Goal: Use online tool/utility: Utilize a website feature to perform a specific function

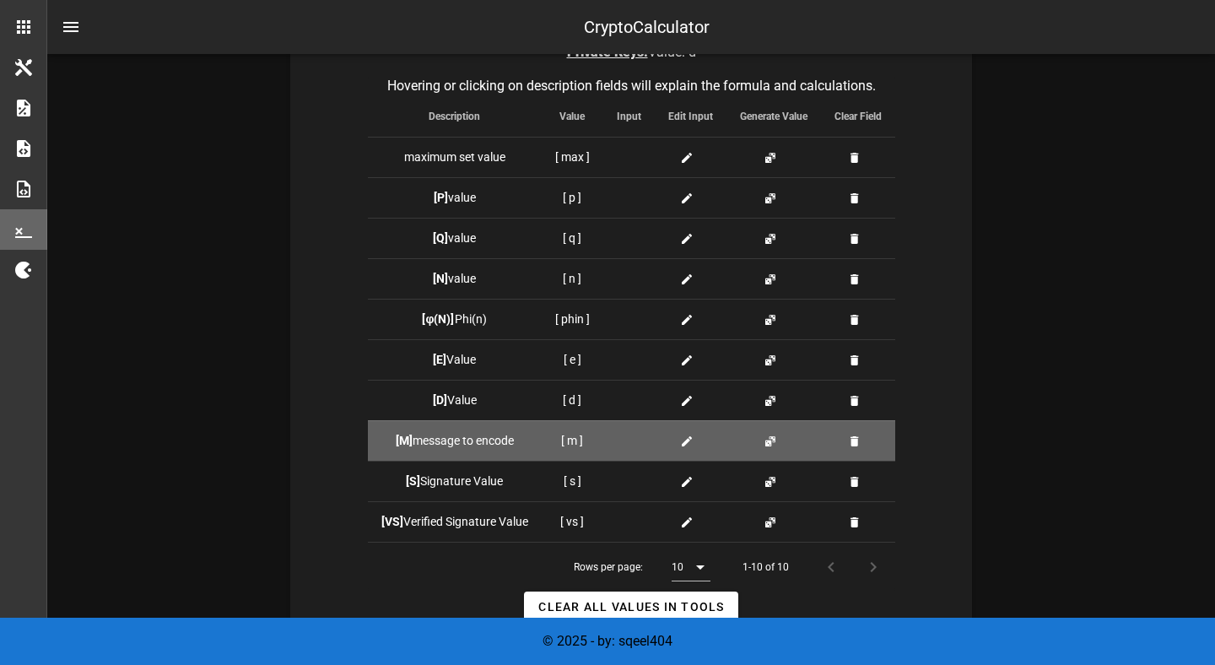
scroll to position [442, 0]
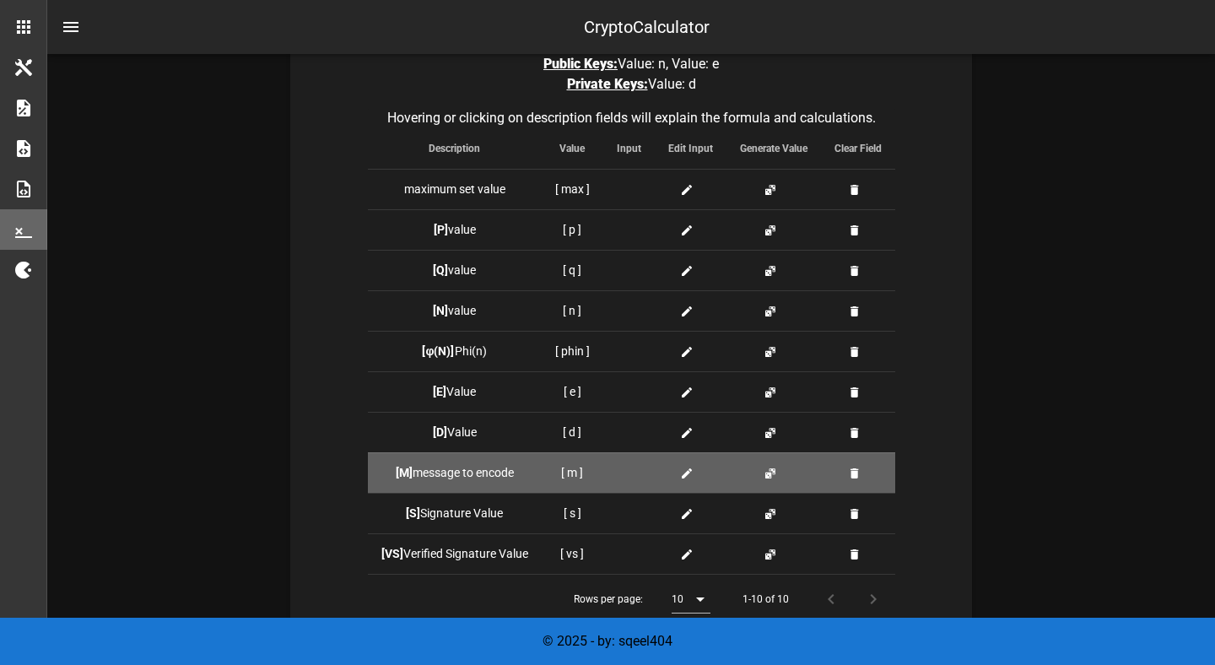
click at [574, 480] on td "[ m ]" at bounding box center [572, 472] width 62 height 40
click at [574, 471] on td "[ m ]" at bounding box center [572, 472] width 62 height 40
click at [681, 471] on icon at bounding box center [686, 472] width 13 height 13
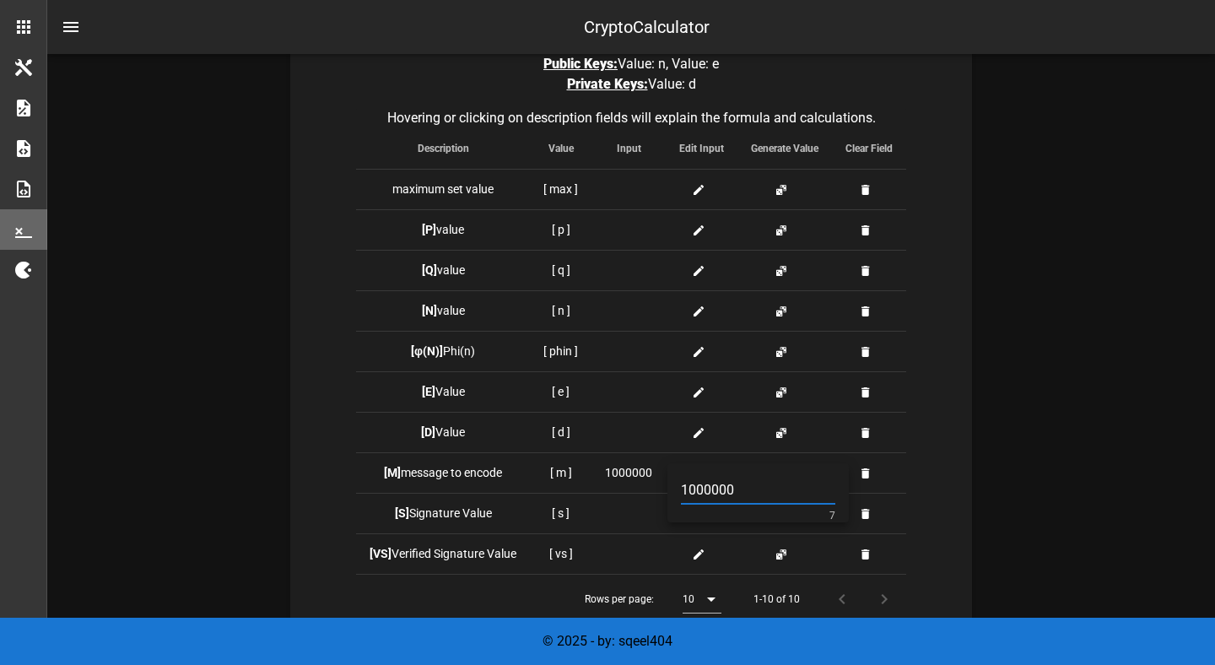
type input "1000000"
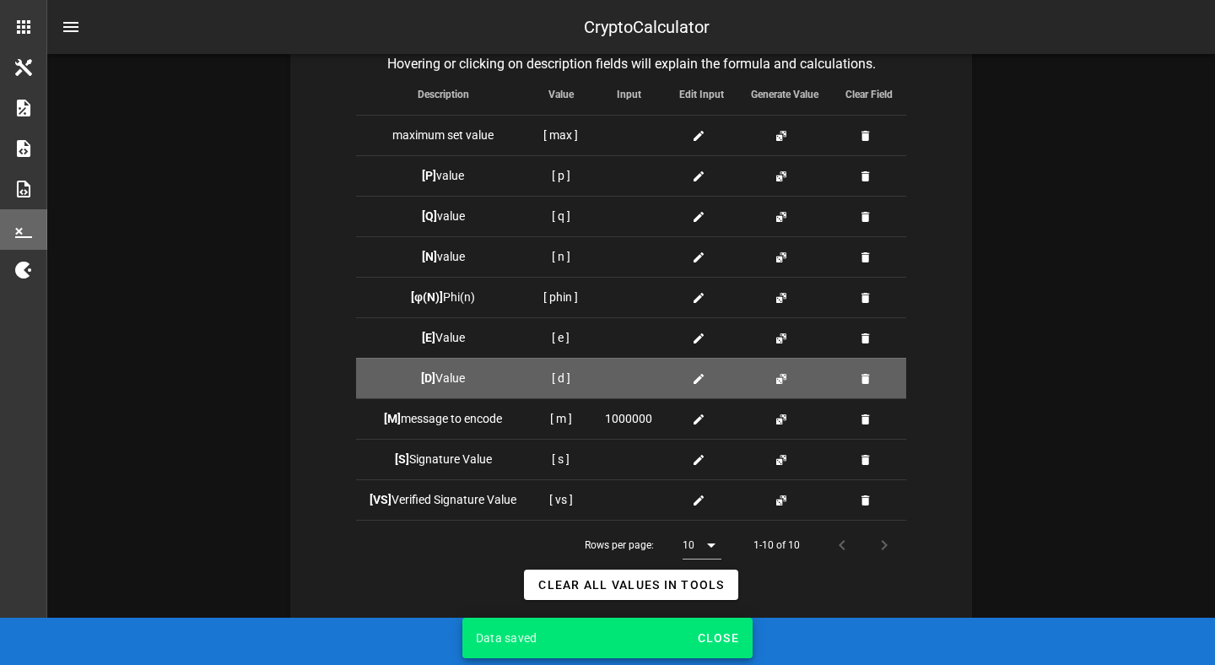
scroll to position [488, 0]
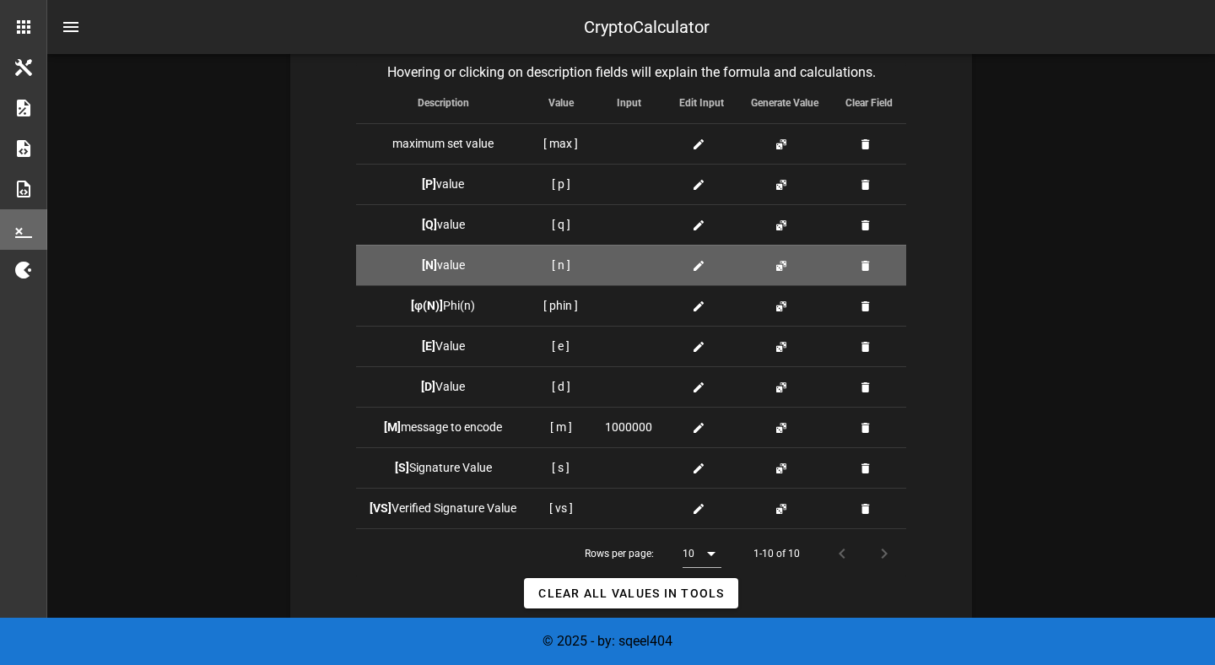
click at [701, 267] on icon at bounding box center [698, 265] width 13 height 13
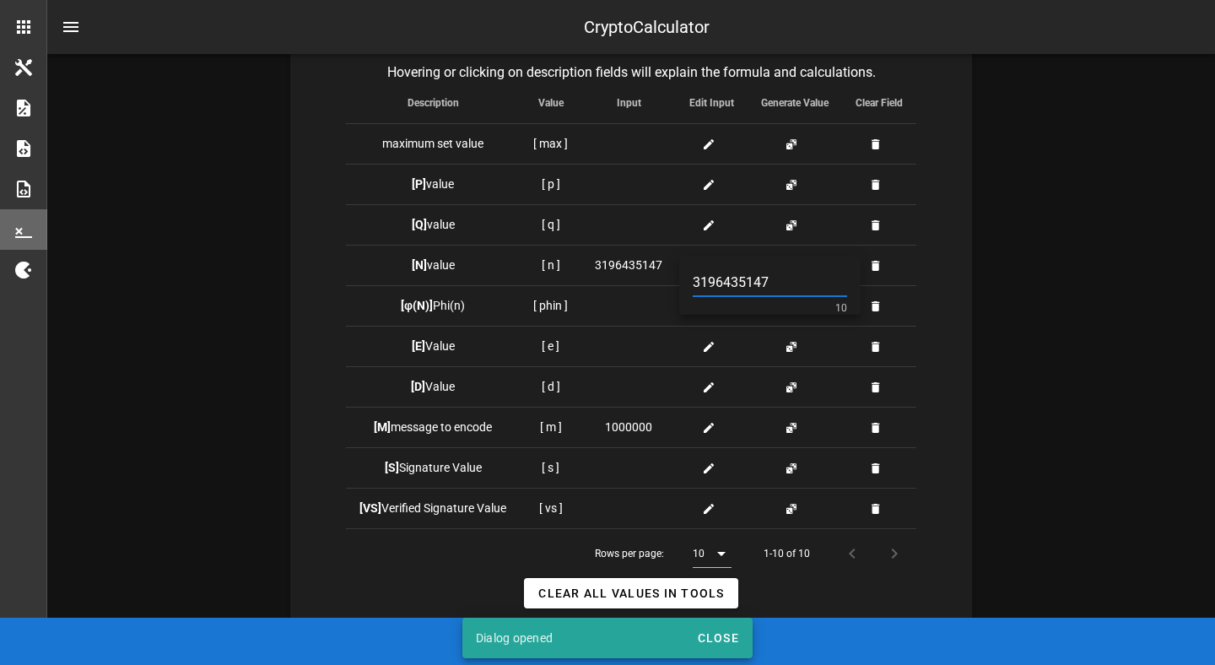
type input "3196435147"
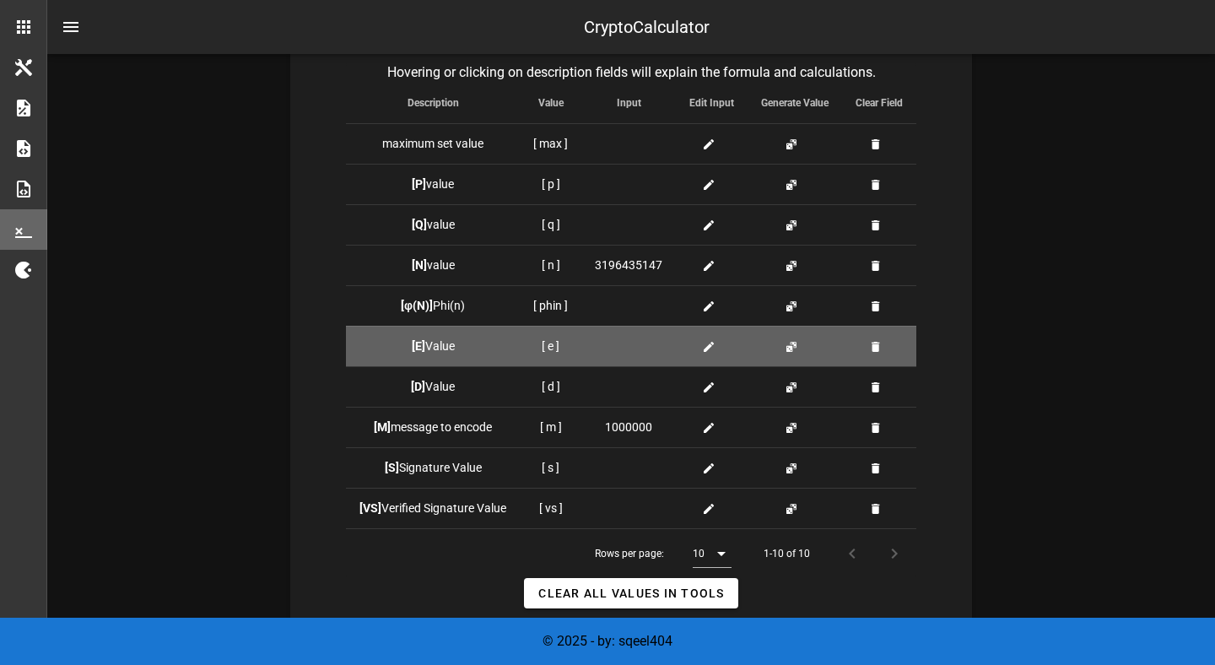
click at [704, 347] on icon at bounding box center [708, 346] width 13 height 13
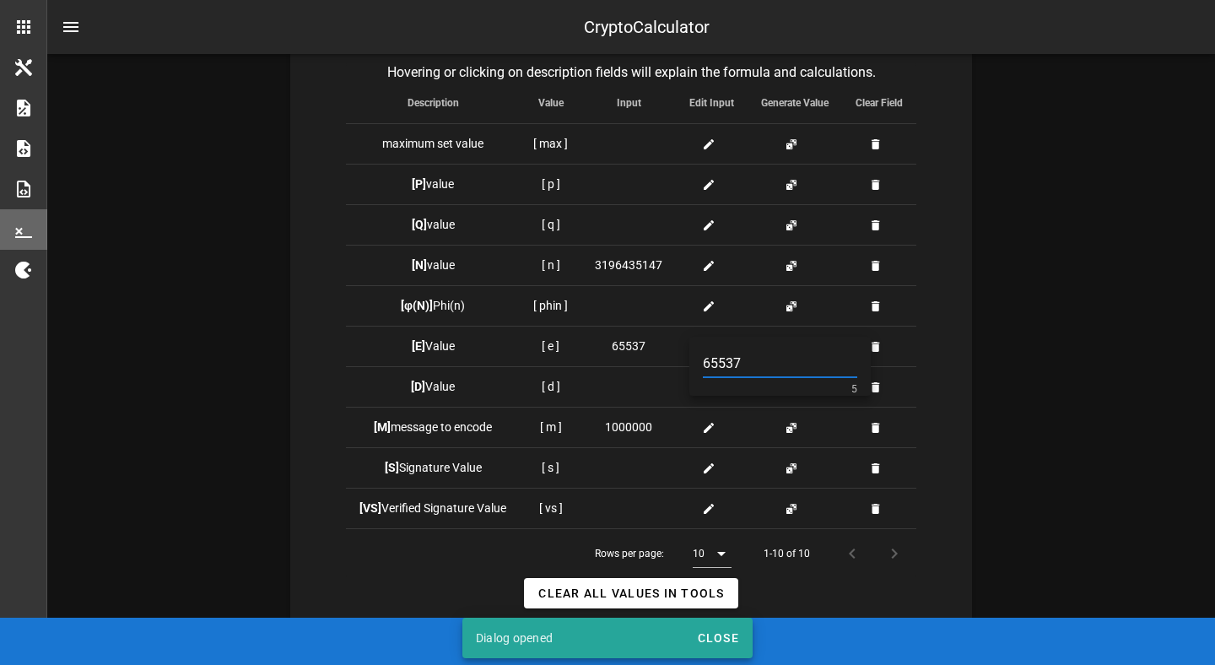
type input "65537"
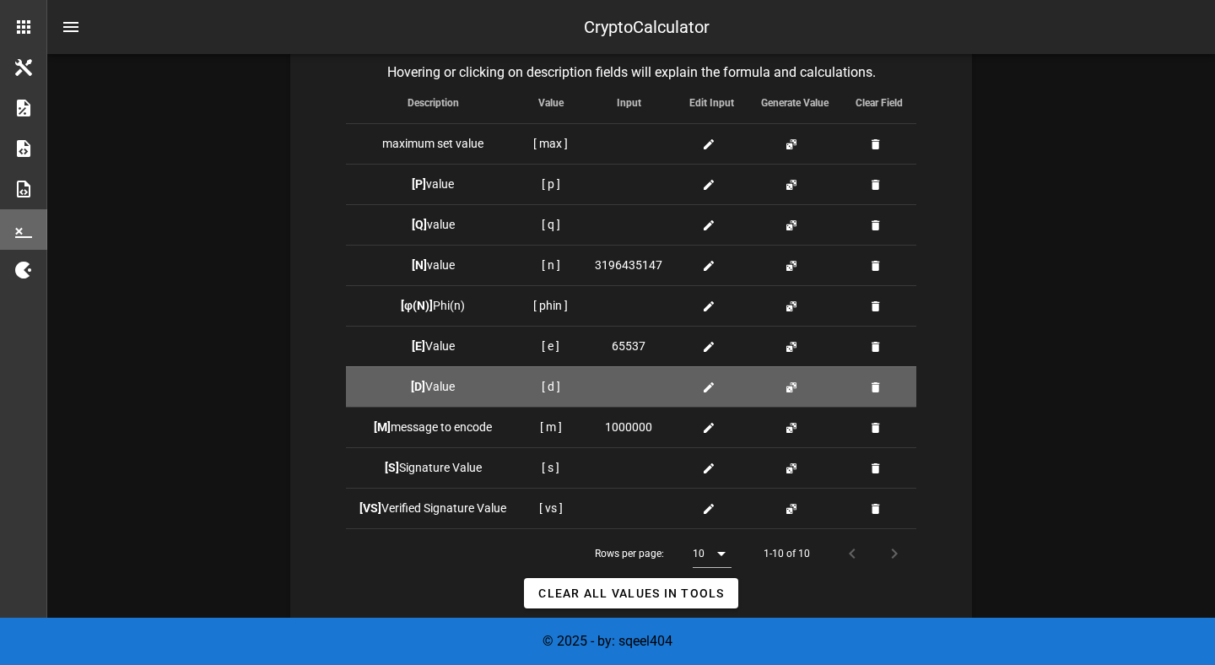
click at [710, 395] on td at bounding box center [712, 386] width 72 height 40
click at [708, 393] on span at bounding box center [712, 387] width 20 height 18
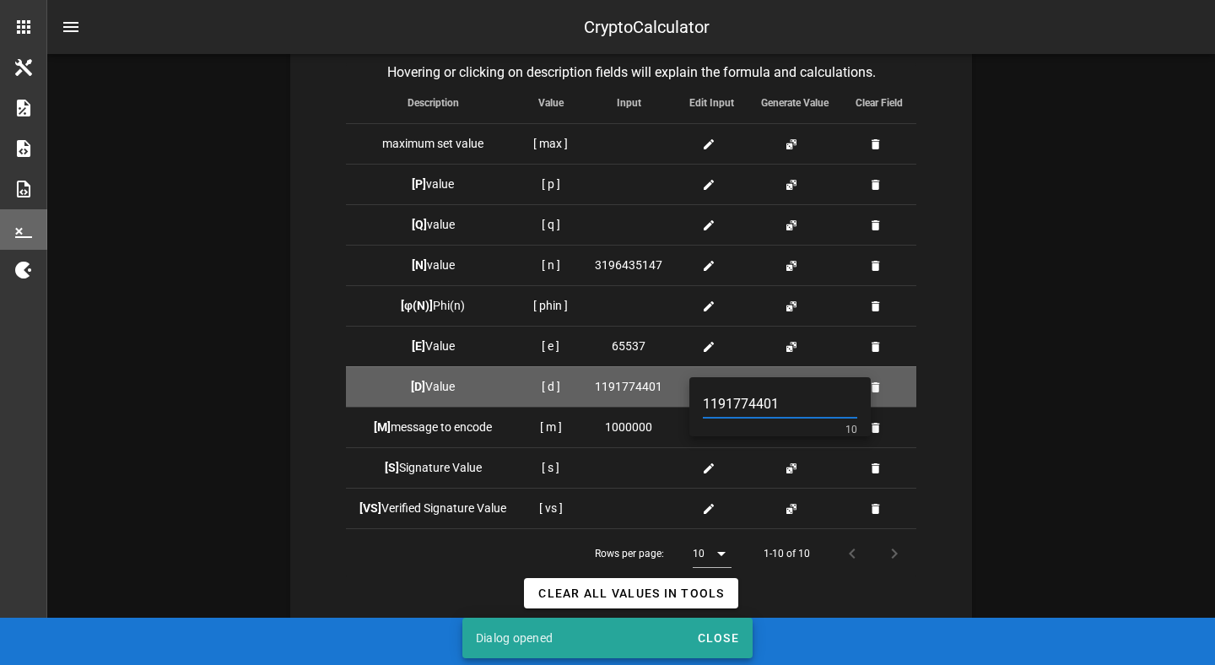
type input "1191774401"
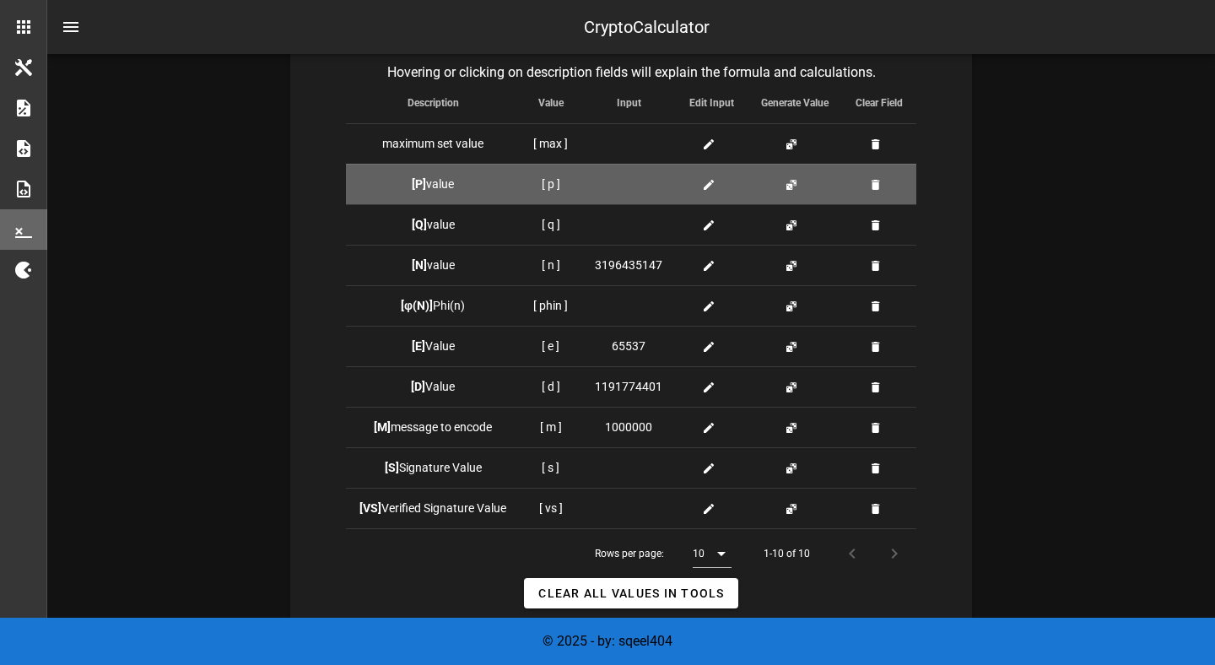
click at [698, 181] on div at bounding box center [711, 184] width 45 height 18
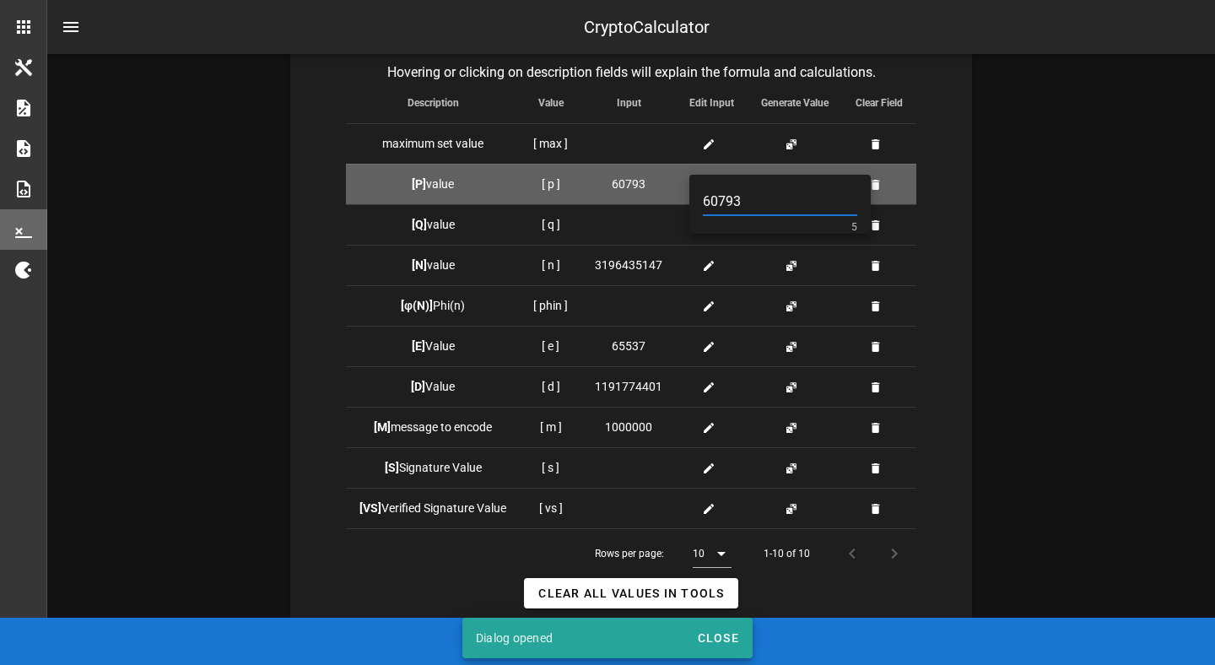
type input "60793"
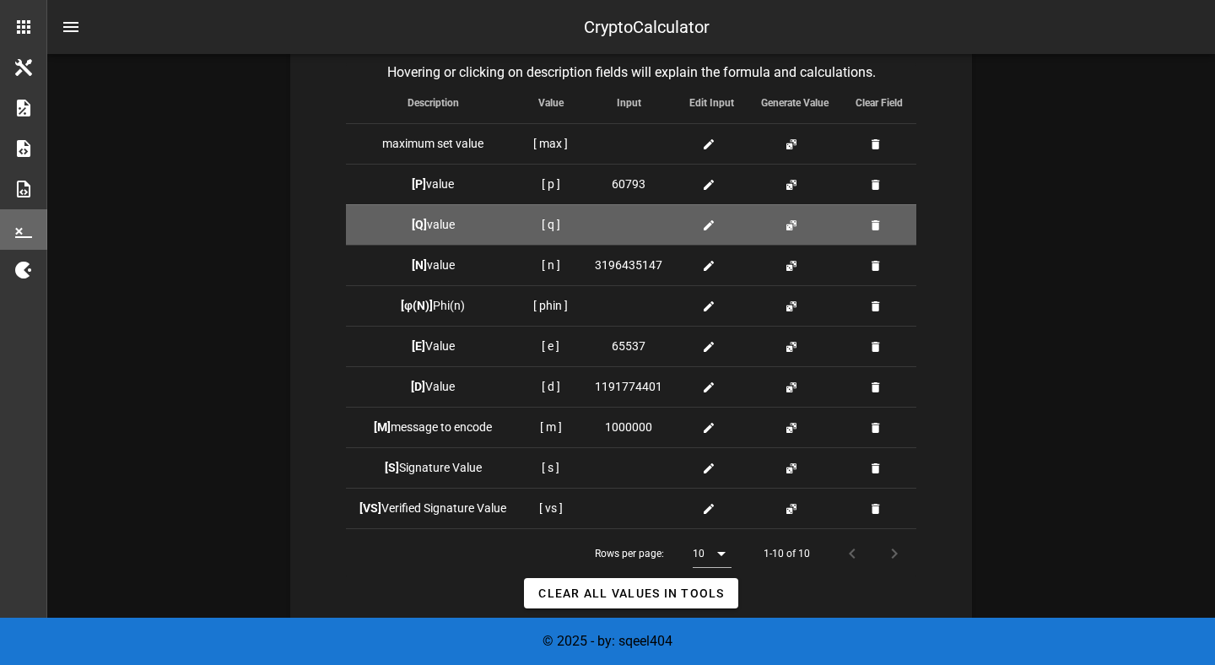
click at [711, 223] on icon at bounding box center [708, 224] width 13 height 13
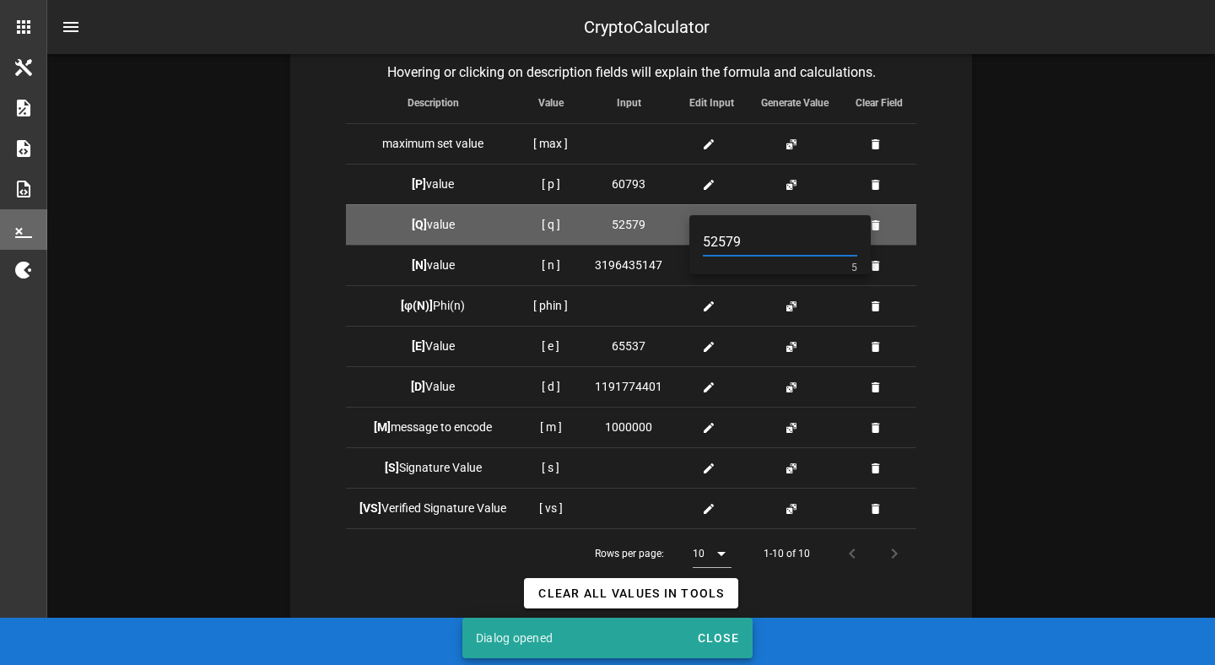
type input "52579"
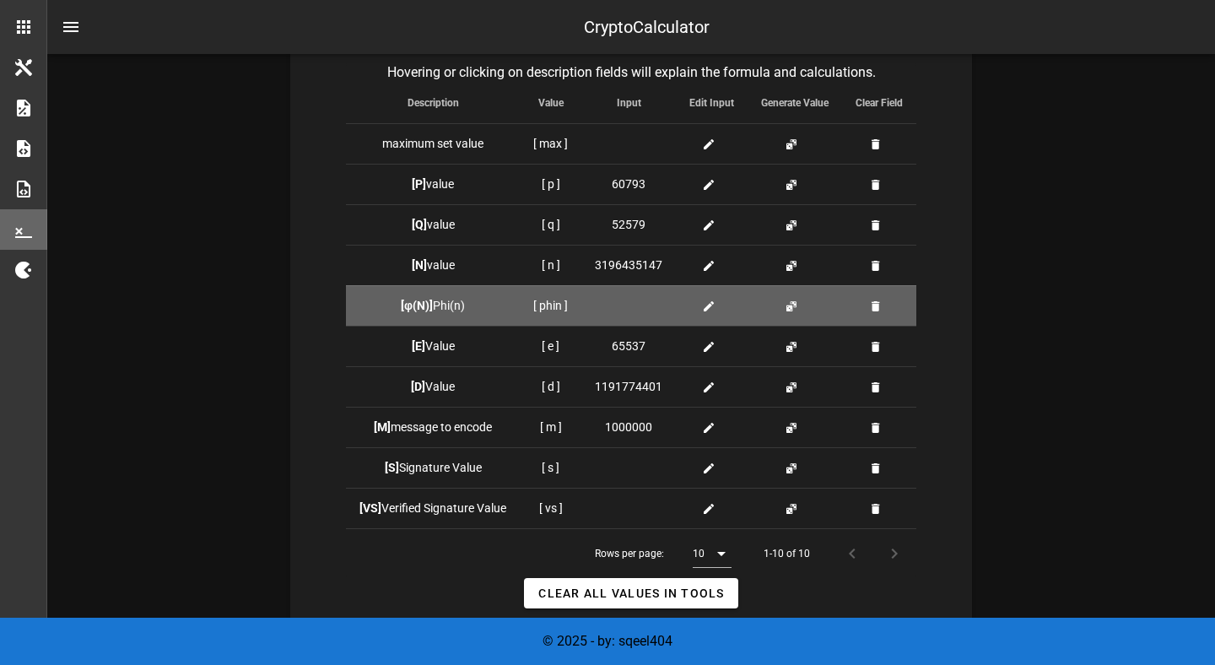
click at [703, 305] on icon at bounding box center [708, 305] width 13 height 13
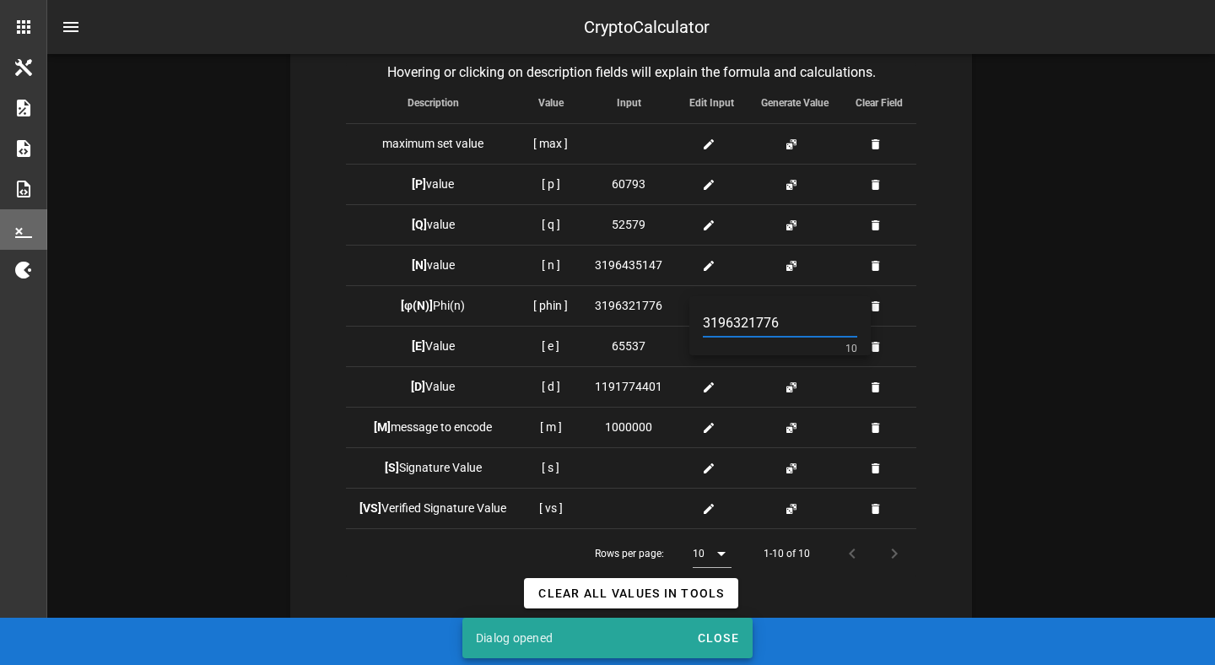
type input "3196321776"
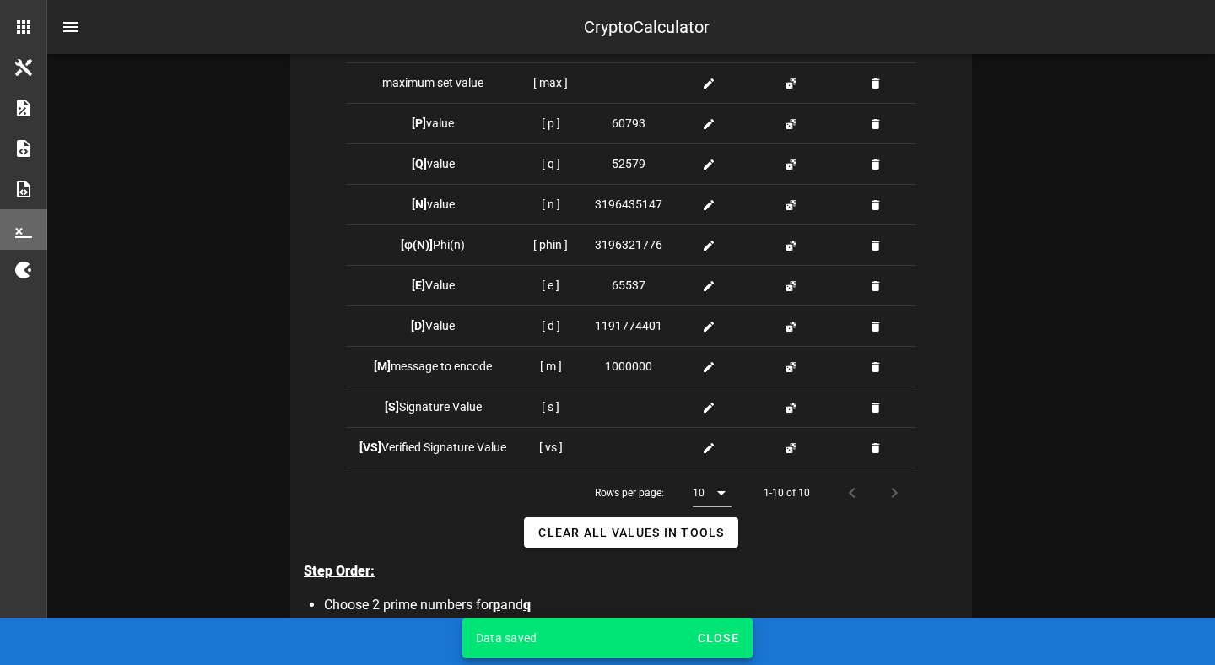
scroll to position [550, 0]
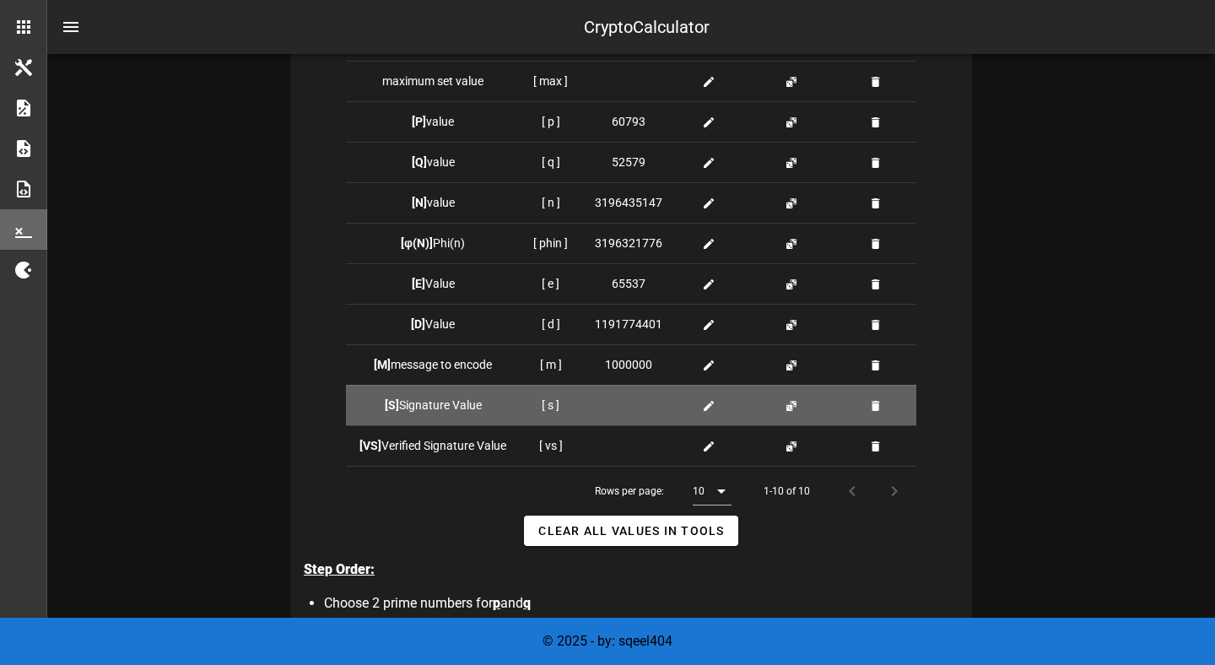
click at [702, 402] on icon at bounding box center [708, 405] width 13 height 13
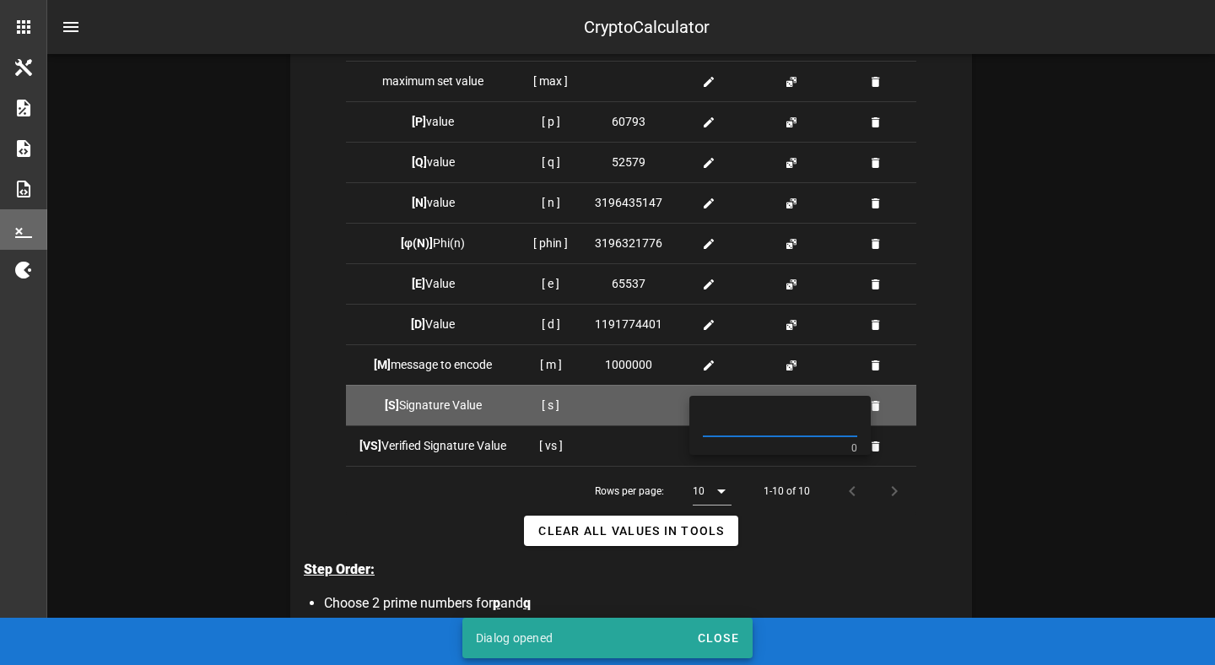
paste input "807980493"
type input "807980493"
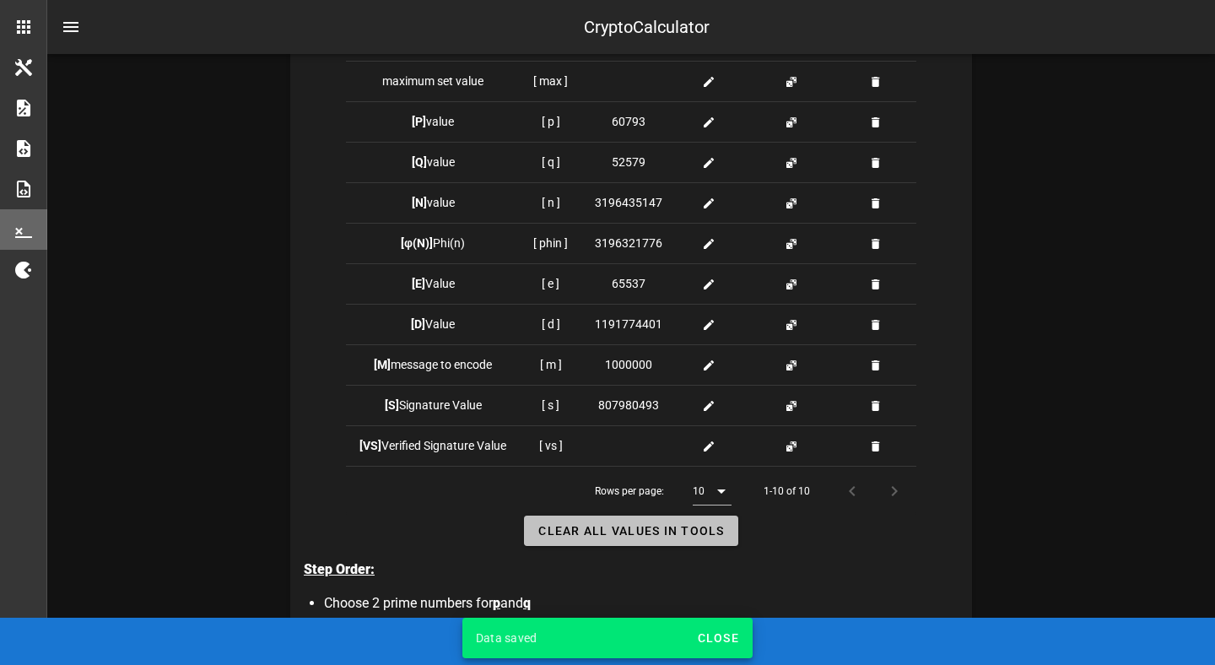
click at [652, 521] on button "Clear all Values in Tools" at bounding box center [630, 530] width 213 height 30
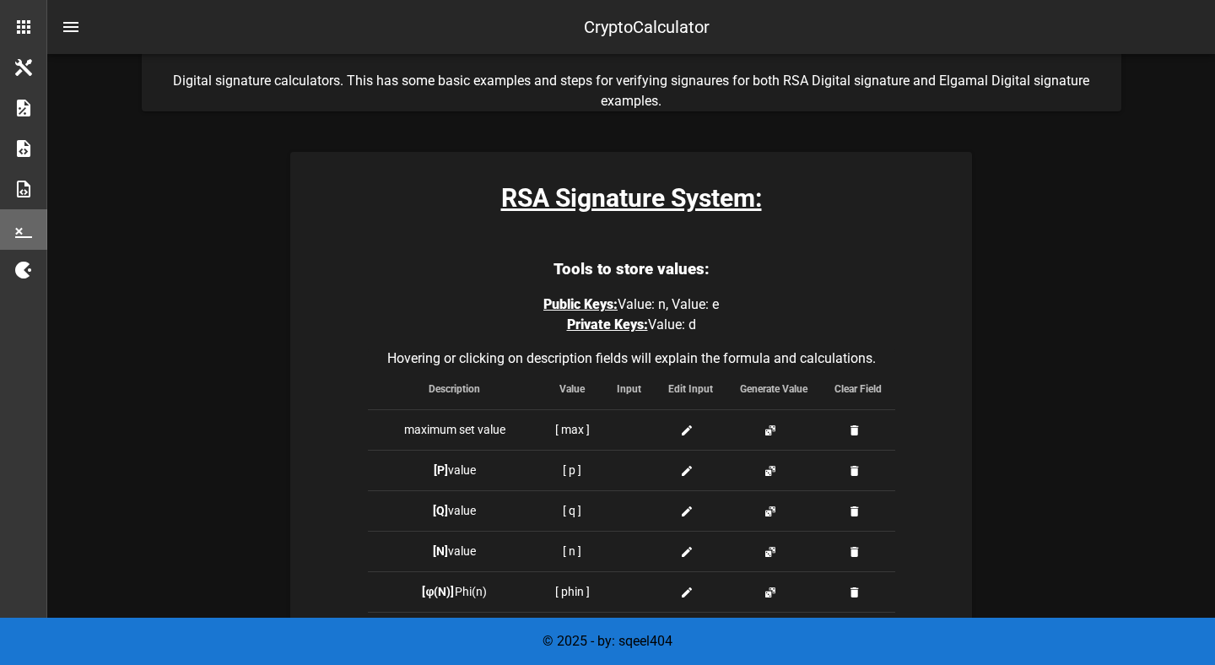
scroll to position [200, 0]
click at [670, 277] on h3 "Tools to store values:" at bounding box center [631, 271] width 527 height 24
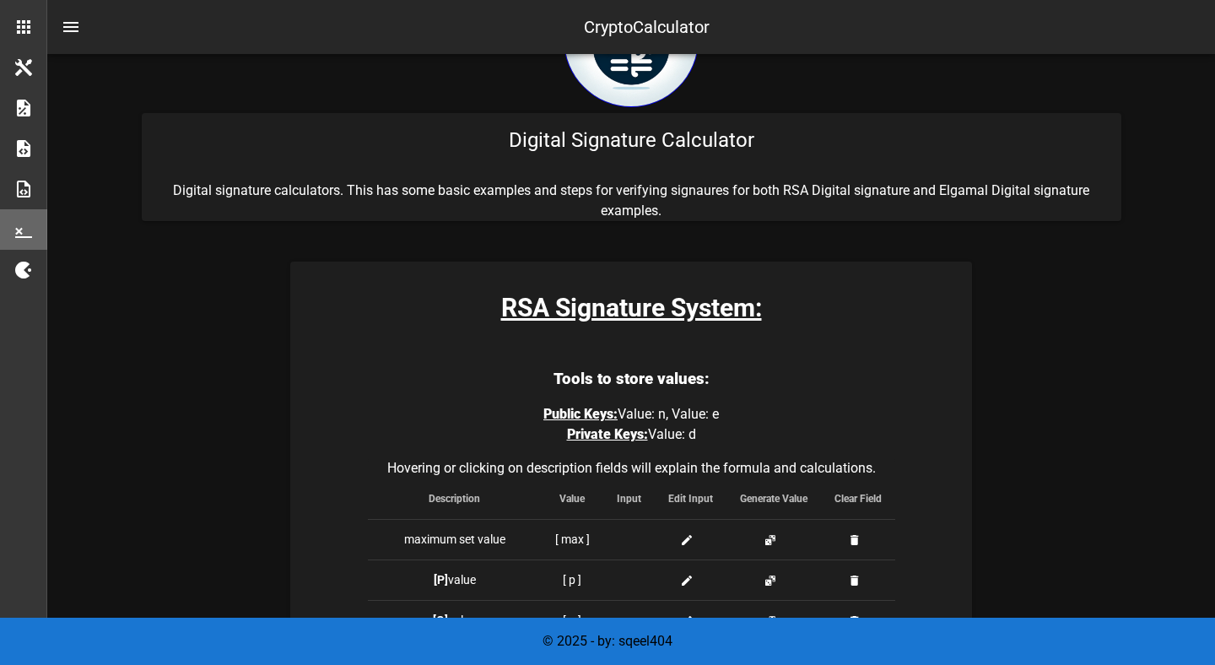
scroll to position [0, 0]
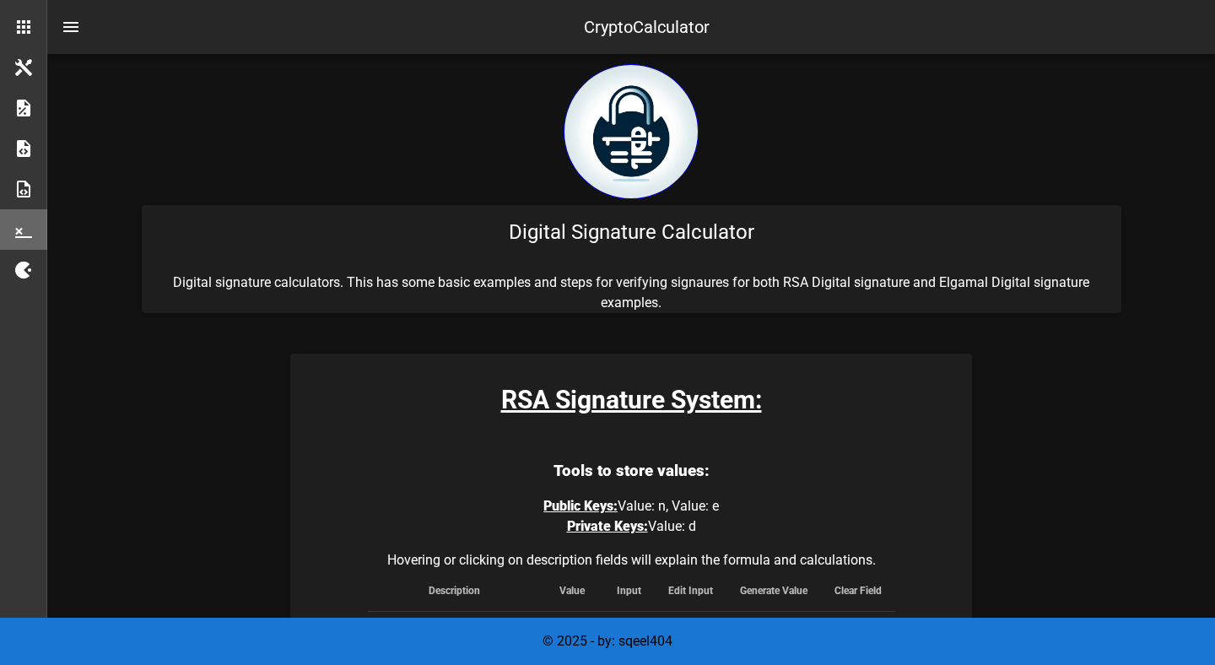
click at [649, 219] on div "Digital Signature Calculator" at bounding box center [631, 232] width 979 height 54
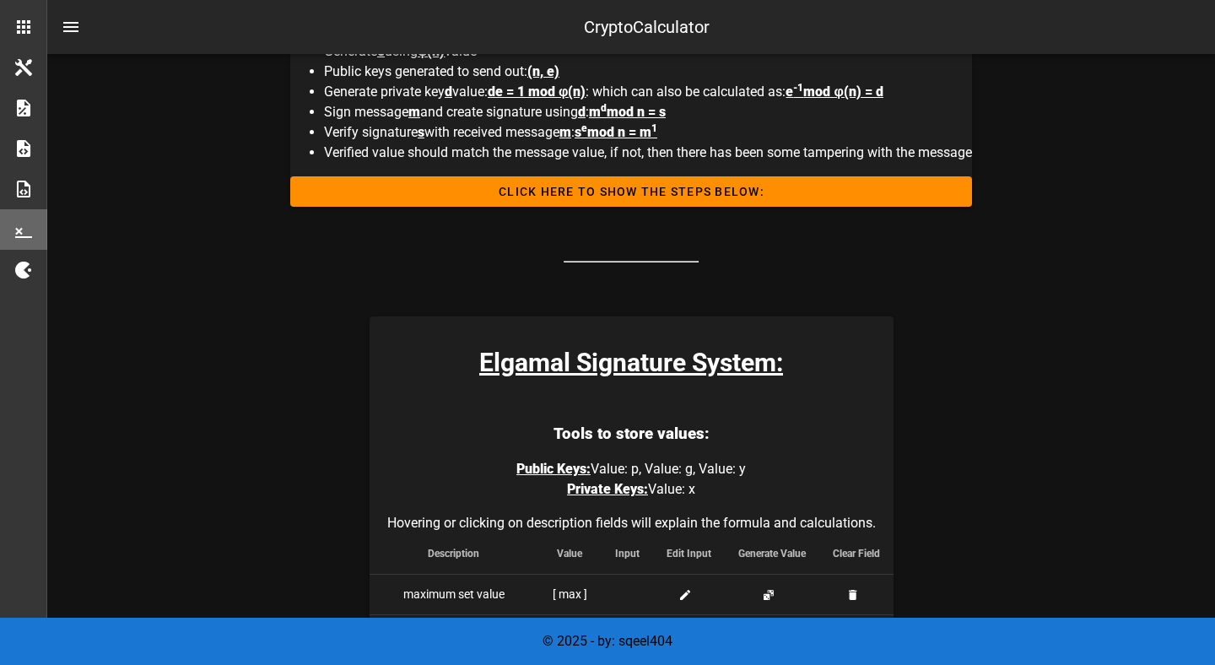
scroll to position [810, 0]
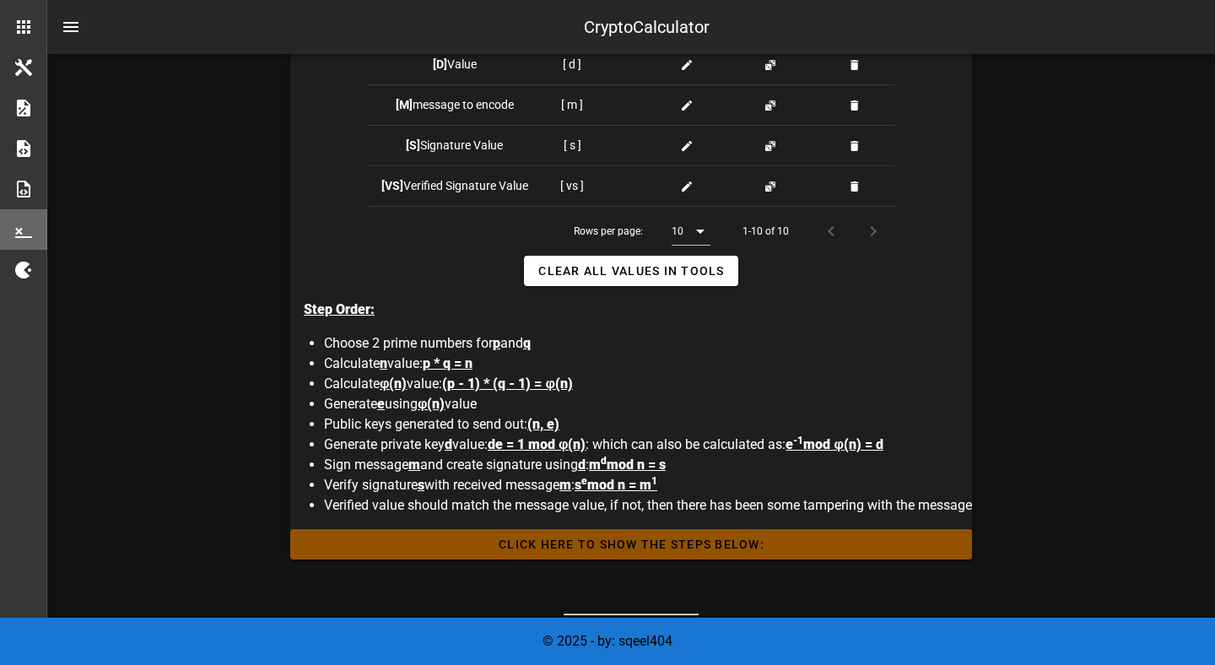
click at [641, 550] on button "Click HERE to Show the Steps Below:" at bounding box center [630, 544] width 681 height 30
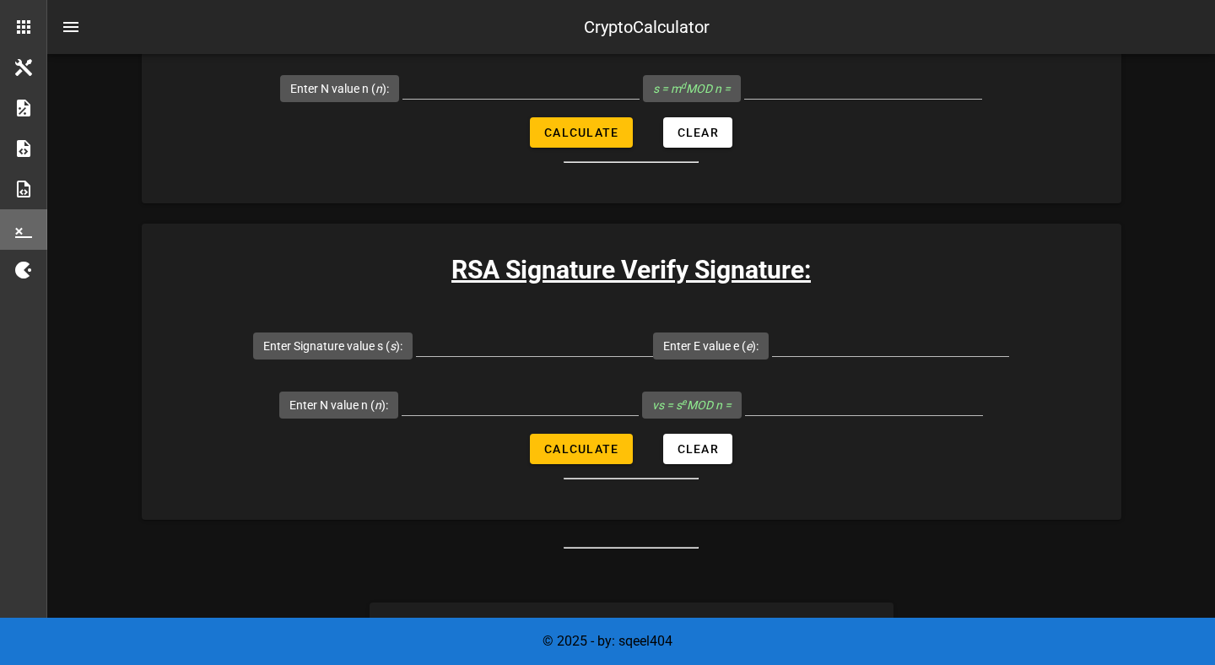
scroll to position [2690, 0]
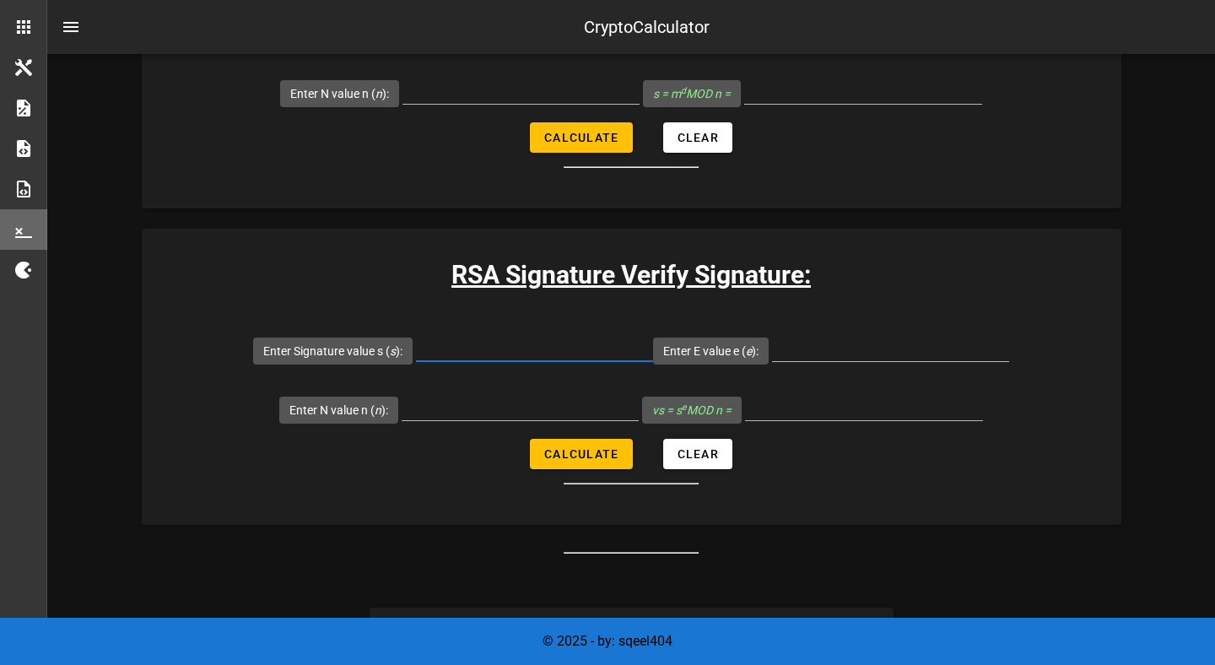
click at [547, 358] on input "Enter Signature value s ( s ):" at bounding box center [534, 347] width 237 height 27
paste input "807980493"
type input "807980493"
click at [801, 348] on input "Enter E value e ( e ):" at bounding box center [890, 347] width 237 height 27
paste input "65537"
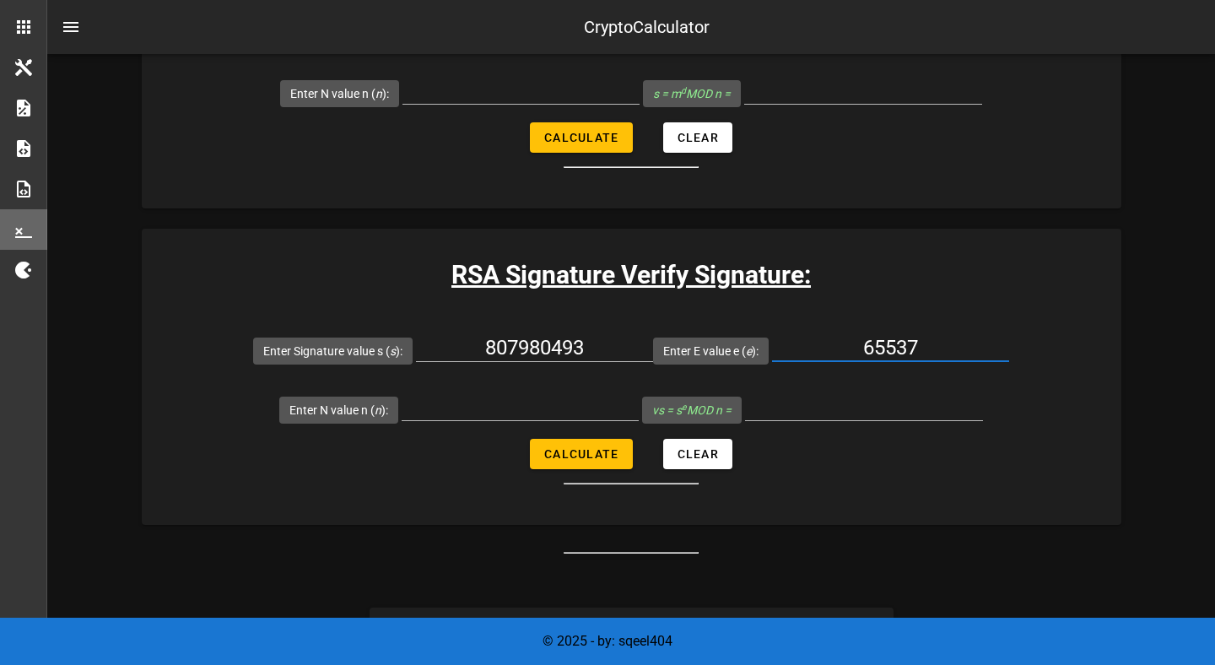
type input "65537"
click at [519, 402] on input "Enter N value n ( n ):" at bounding box center [519, 406] width 237 height 27
paste input "3196435147"
type input "3196435147"
click at [562, 451] on span "Calculate" at bounding box center [580, 453] width 75 height 13
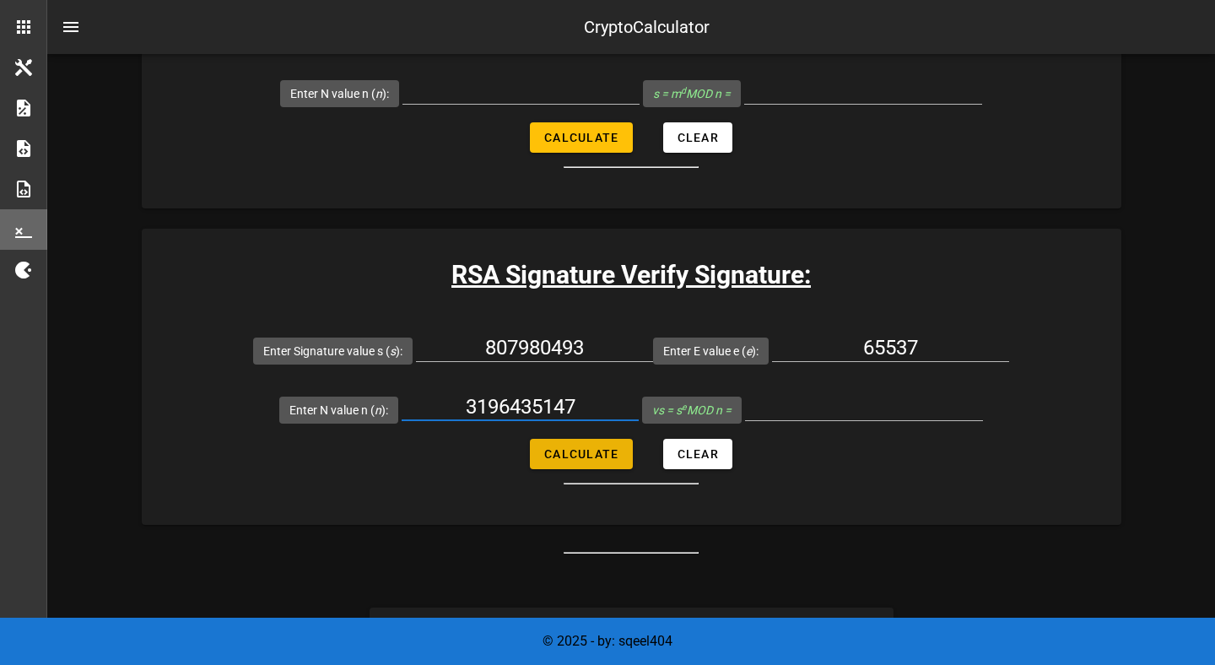
type input "1000000"
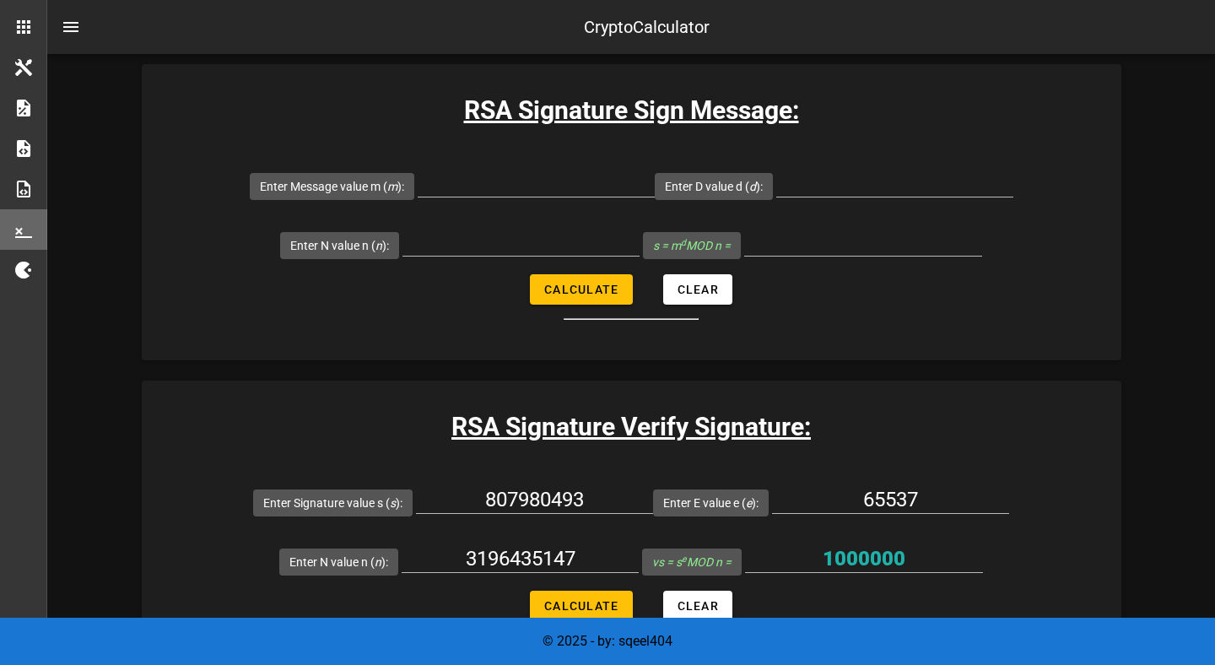
scroll to position [2540, 0]
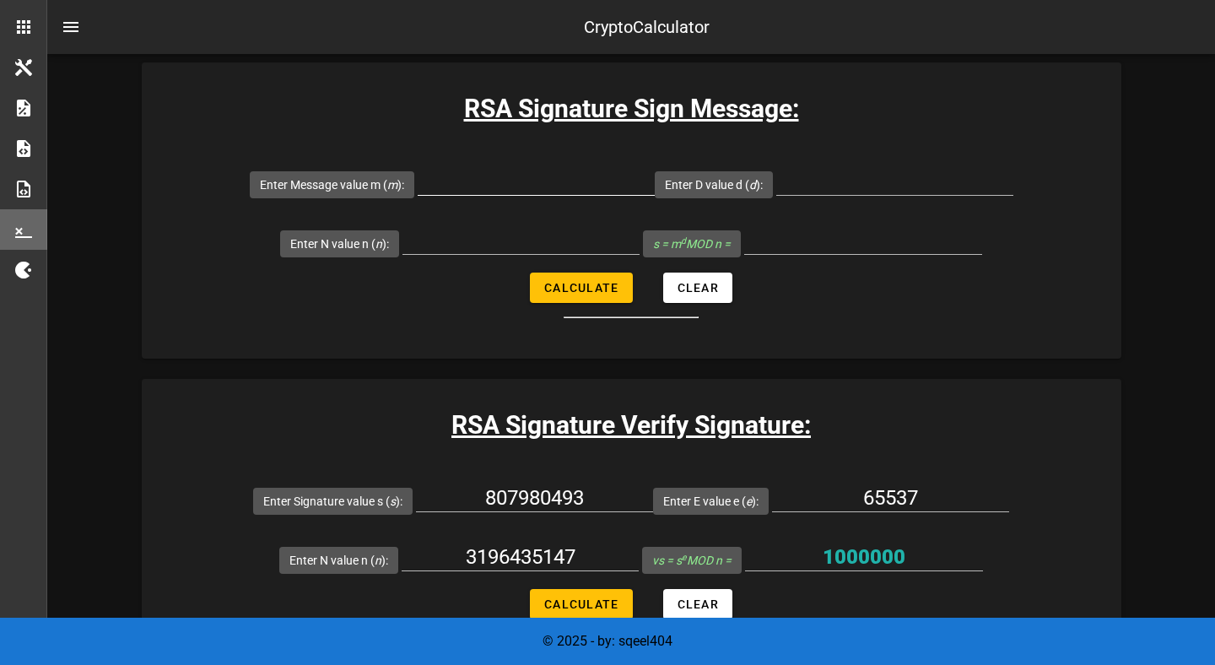
click at [504, 195] on div at bounding box center [536, 191] width 237 height 46
click at [504, 182] on input "Enter Message value m ( m ):" at bounding box center [536, 181] width 237 height 27
type input "1000000"
click at [841, 188] on input "Enter D value d ( d ):" at bounding box center [894, 181] width 237 height 27
paste input "1191774401"
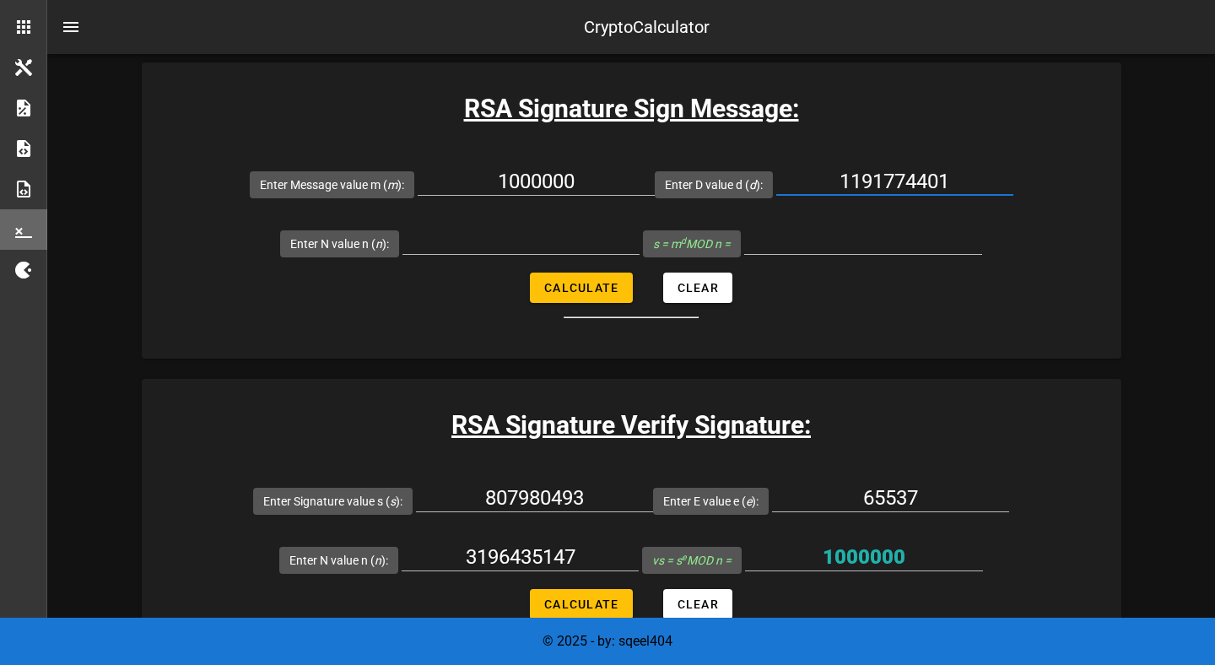
type input "1191774401"
click at [455, 243] on input "Enter N value n ( n ):" at bounding box center [520, 240] width 237 height 27
paste input "3196435147"
type input "3196435147"
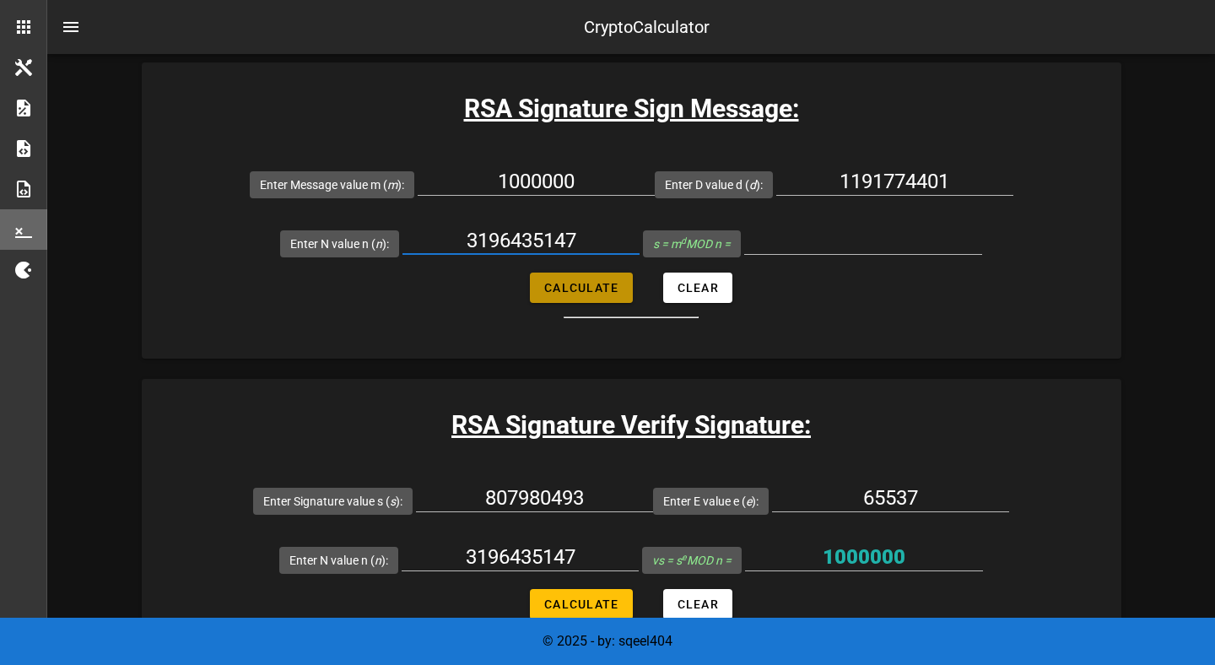
click at [606, 288] on span "Calculate" at bounding box center [580, 287] width 75 height 13
type input "807980493"
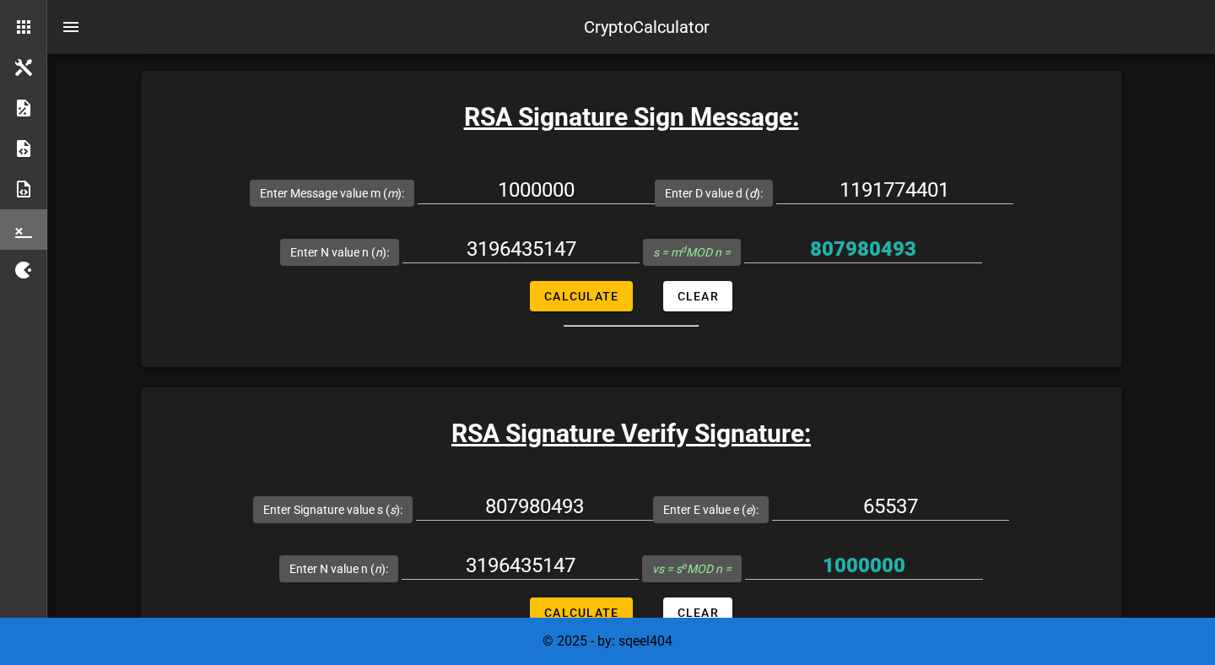
scroll to position [2494, 0]
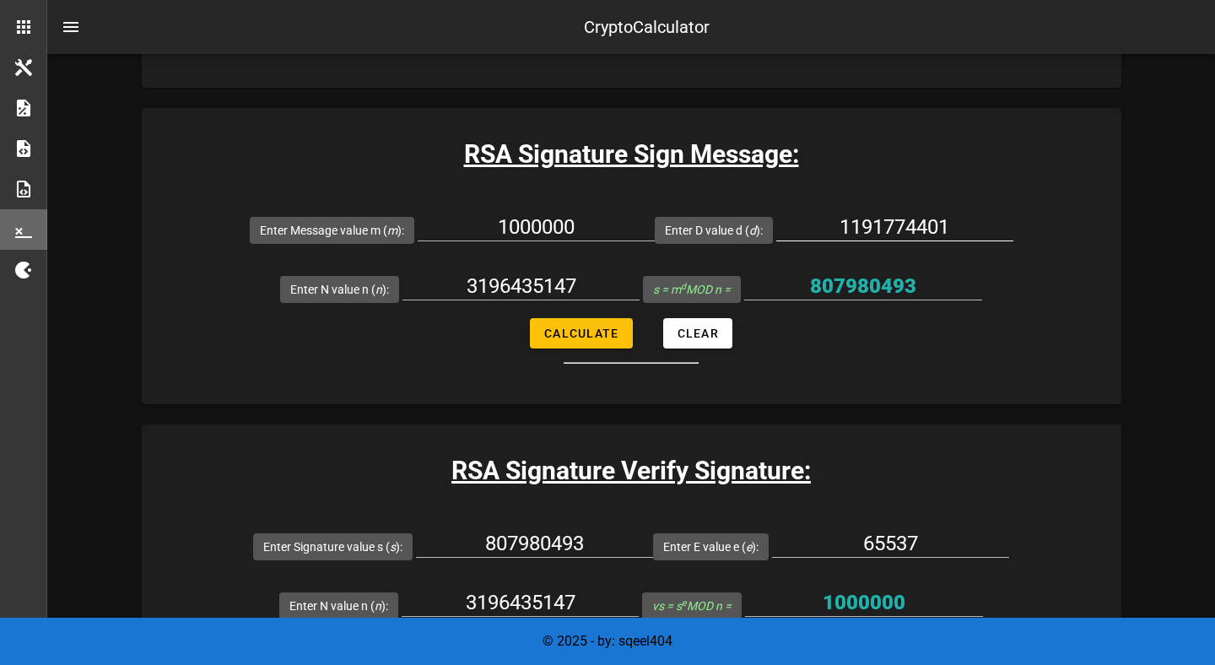
click at [879, 222] on input "1191774401" at bounding box center [894, 226] width 237 height 27
paste input "3936885"
type input "1393688501"
click at [500, 288] on input "3196435147" at bounding box center [520, 285] width 237 height 27
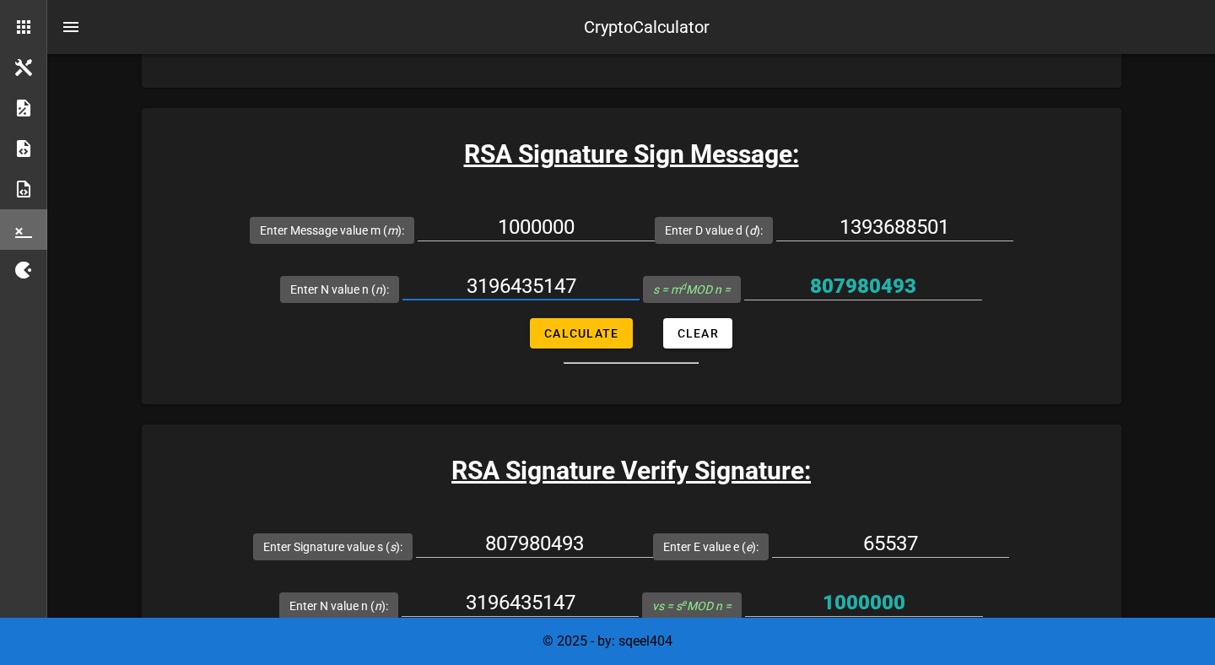
click at [500, 288] on input "3196435147" at bounding box center [520, 285] width 237 height 27
paste input "1866302981"
type input "1866302981"
click at [585, 362] on hr at bounding box center [630, 363] width 135 height 2
click at [585, 343] on button "Calculate" at bounding box center [581, 333] width 102 height 30
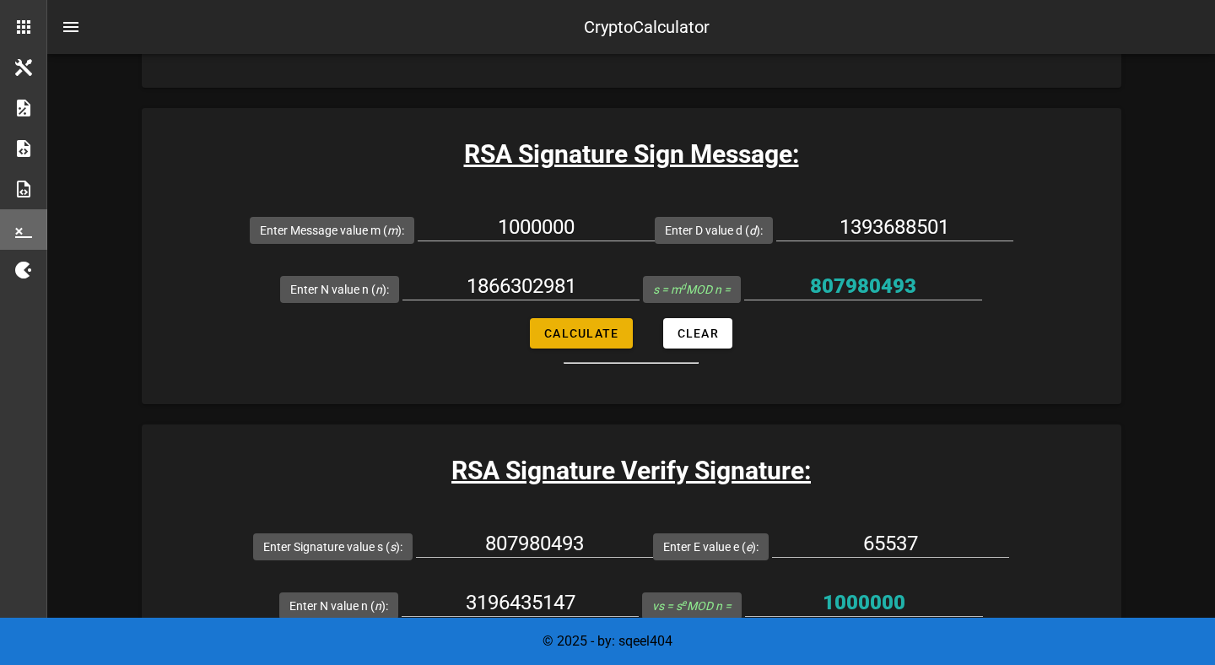
type input "1622875391"
click at [827, 224] on input "1393688501" at bounding box center [894, 226] width 237 height 27
paste input "934216865"
type input "934216865"
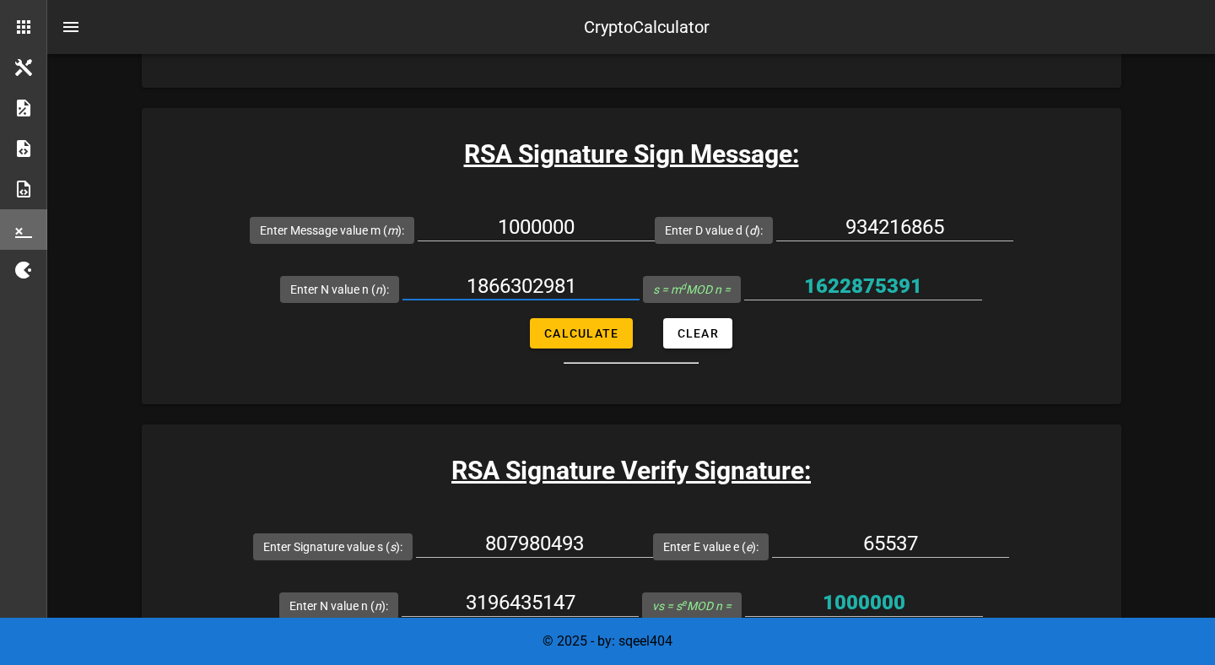
click at [533, 287] on input "1866302981" at bounding box center [520, 285] width 237 height 27
paste input "640512103"
type input "1640512103"
click at [585, 357] on form "Enter Message value m ( m ): 1000000 Enter D value d ( d ): 934216865 Enter N v…" at bounding box center [631, 282] width 979 height 164
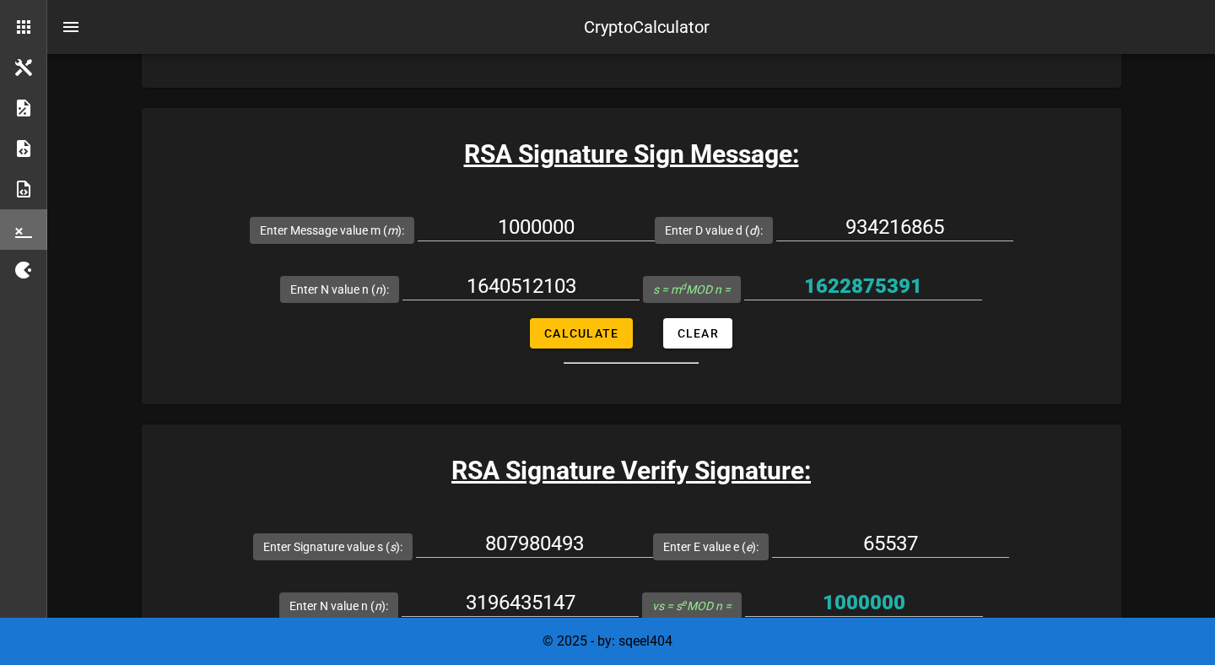
click at [585, 351] on form "Enter Message value m ( m ): 1000000 Enter D value d ( d ): 934216865 Enter N v…" at bounding box center [631, 282] width 979 height 164
click at [584, 337] on span "Calculate" at bounding box center [580, 332] width 75 height 13
click at [585, 332] on span "Calculate" at bounding box center [580, 332] width 75 height 13
click at [569, 337] on span "Calculate" at bounding box center [580, 332] width 75 height 13
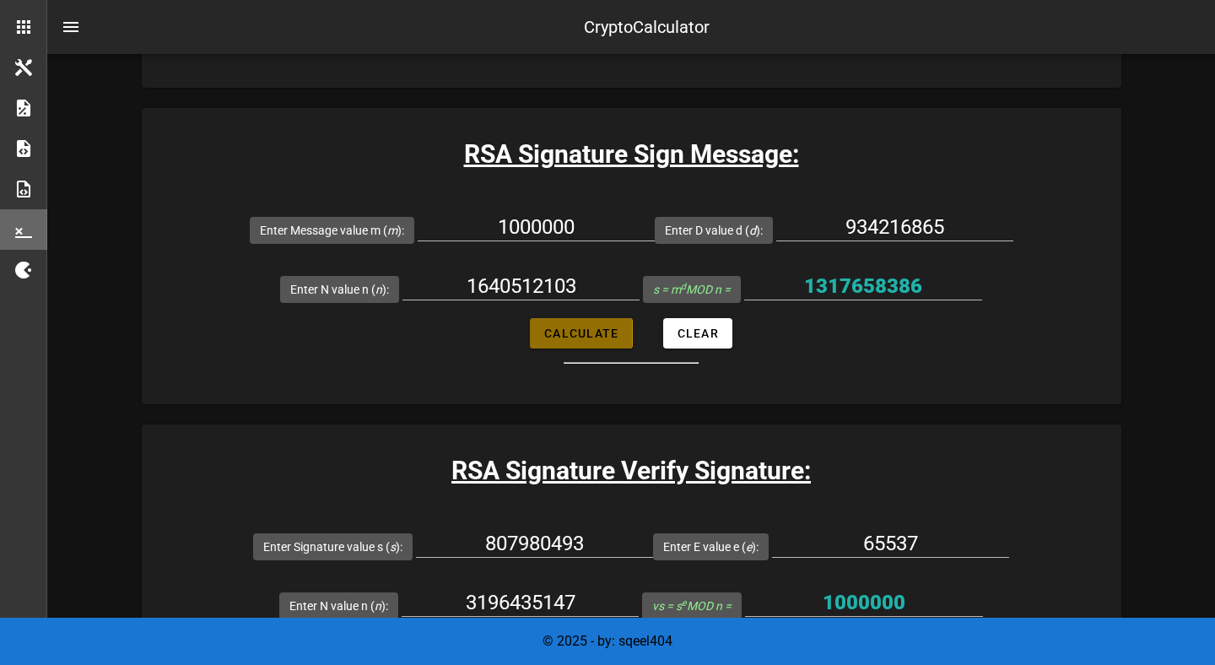
click at [569, 337] on span "Calculate" at bounding box center [580, 332] width 75 height 13
type input "1317658386"
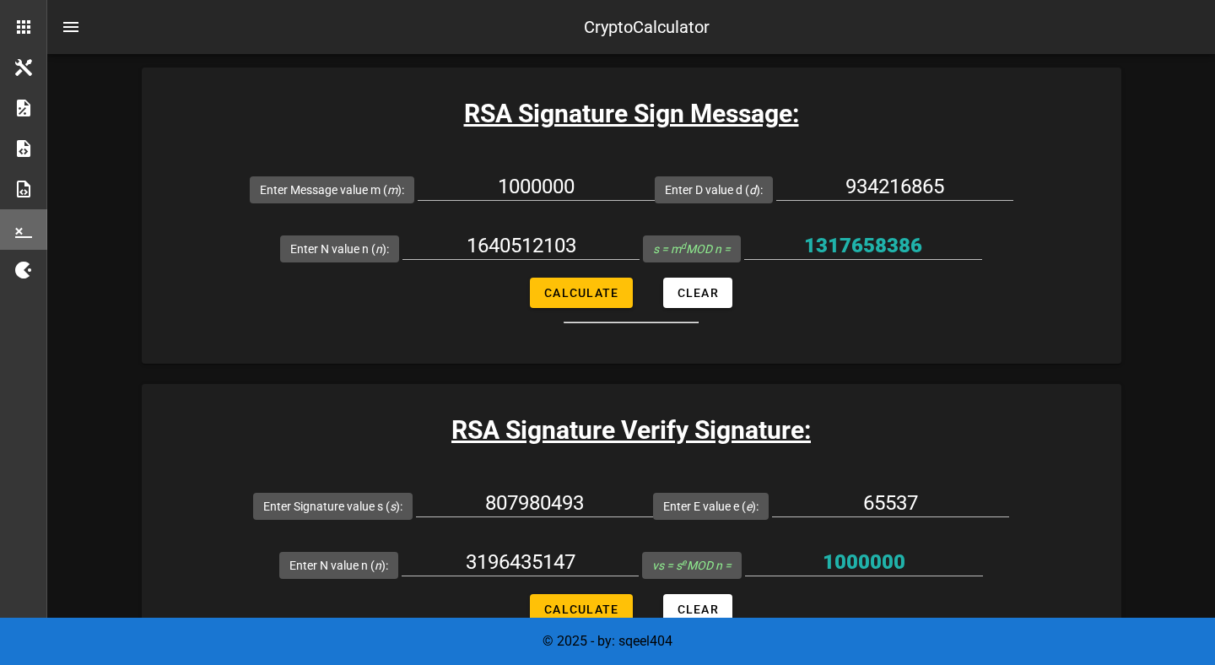
scroll to position [2557, 0]
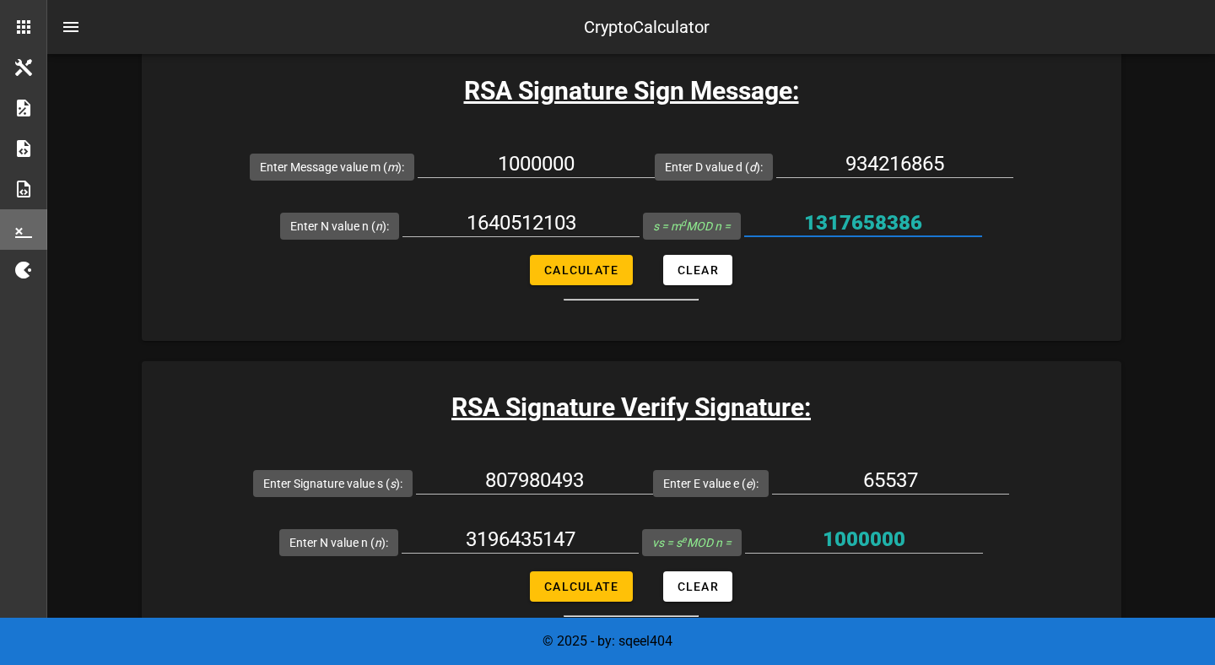
click at [830, 229] on input "1317658386" at bounding box center [863, 222] width 238 height 27
click at [539, 492] on div "807980493" at bounding box center [534, 479] width 237 height 27
paste input "1317658386"
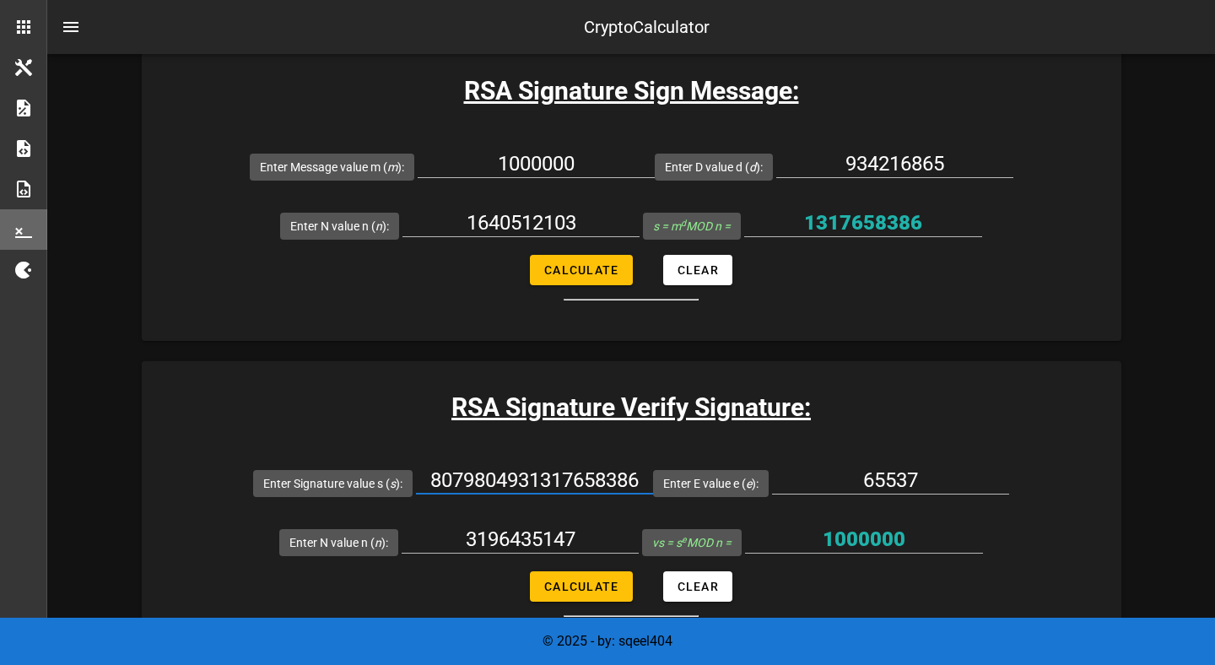
scroll to position [0, 4]
paste input "text"
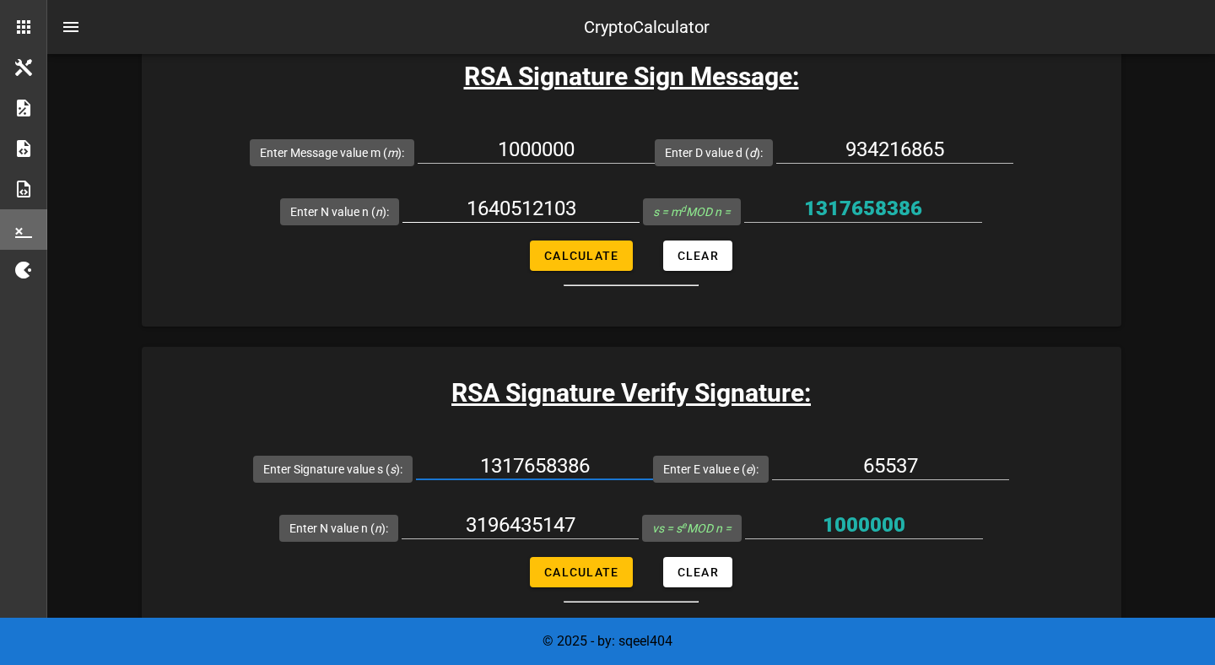
type input "1317658386"
click at [548, 204] on input "1640512103" at bounding box center [520, 208] width 237 height 27
click at [525, 512] on input "3196435147" at bounding box center [519, 524] width 237 height 27
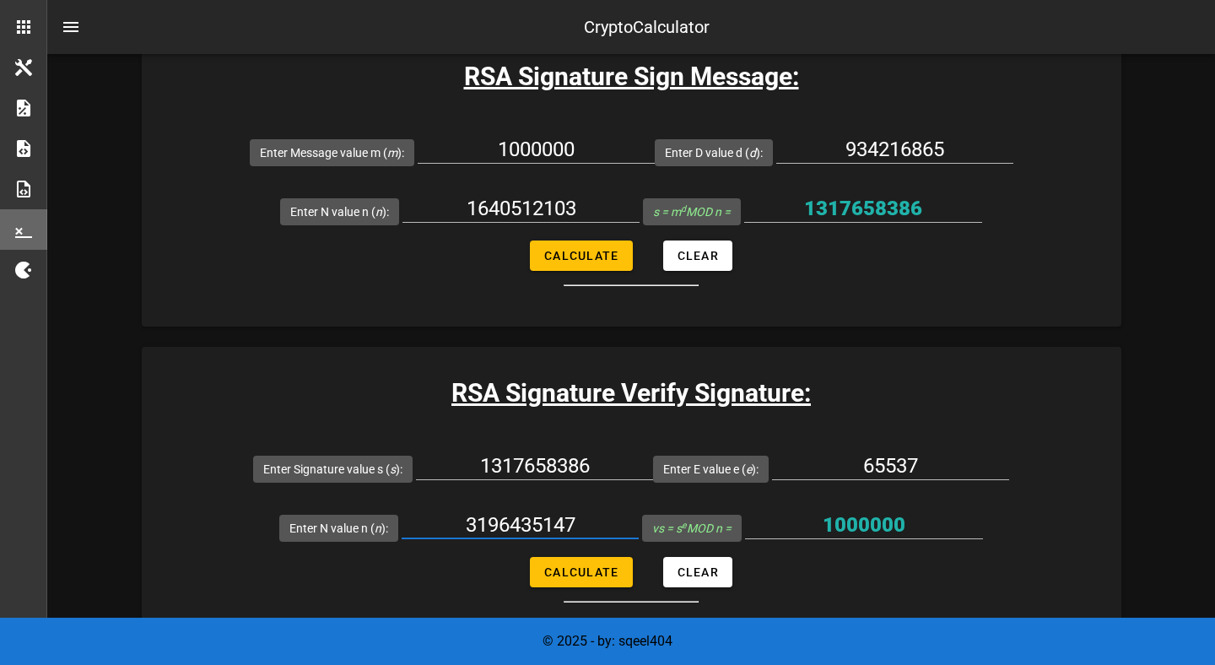
paste input "1640512103"
type input "1640512103"
click at [555, 565] on span "Calculate" at bounding box center [580, 571] width 75 height 13
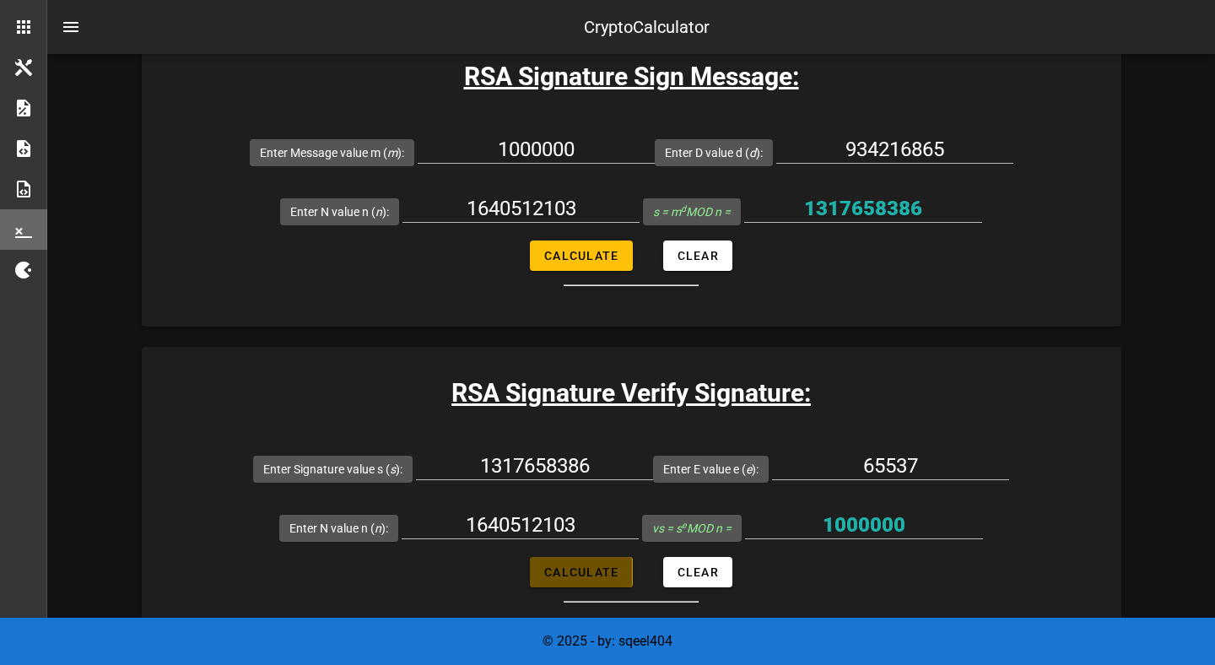
click at [555, 565] on span "Calculate" at bounding box center [580, 571] width 75 height 13
type input "1000000"
click at [850, 142] on input "934216865" at bounding box center [894, 149] width 237 height 27
paste input "1393688501"
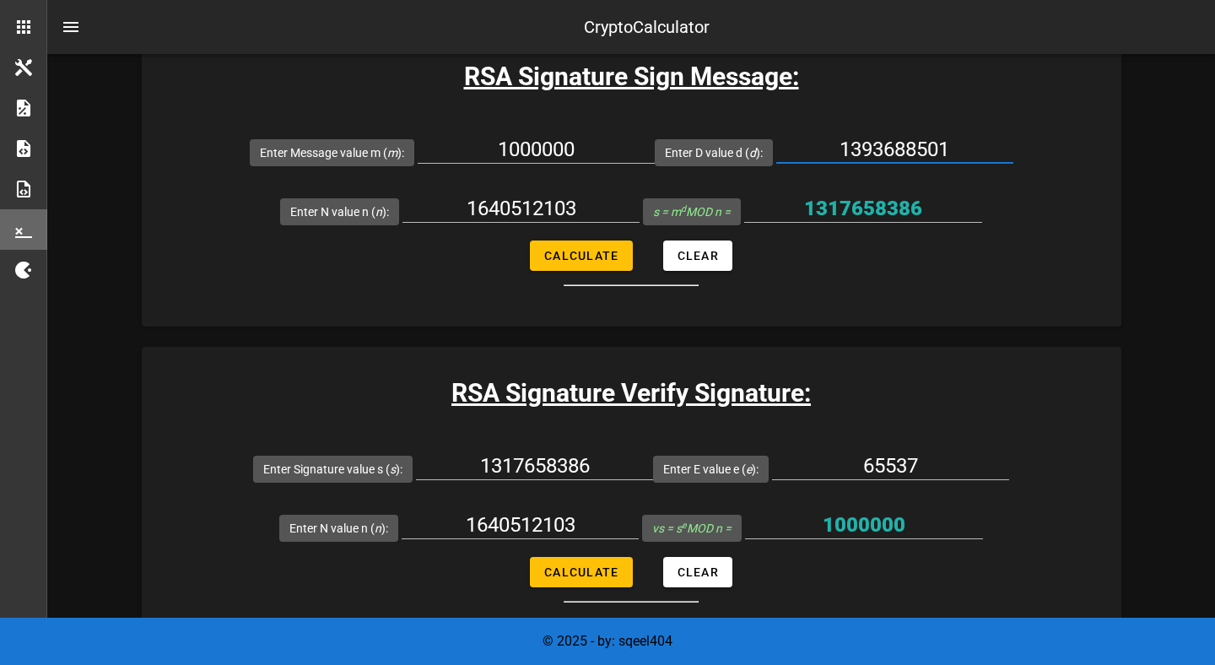
type input "1393688501"
click at [538, 216] on input "1640512103" at bounding box center [520, 208] width 237 height 27
paste input "866302981"
type input "1866302981"
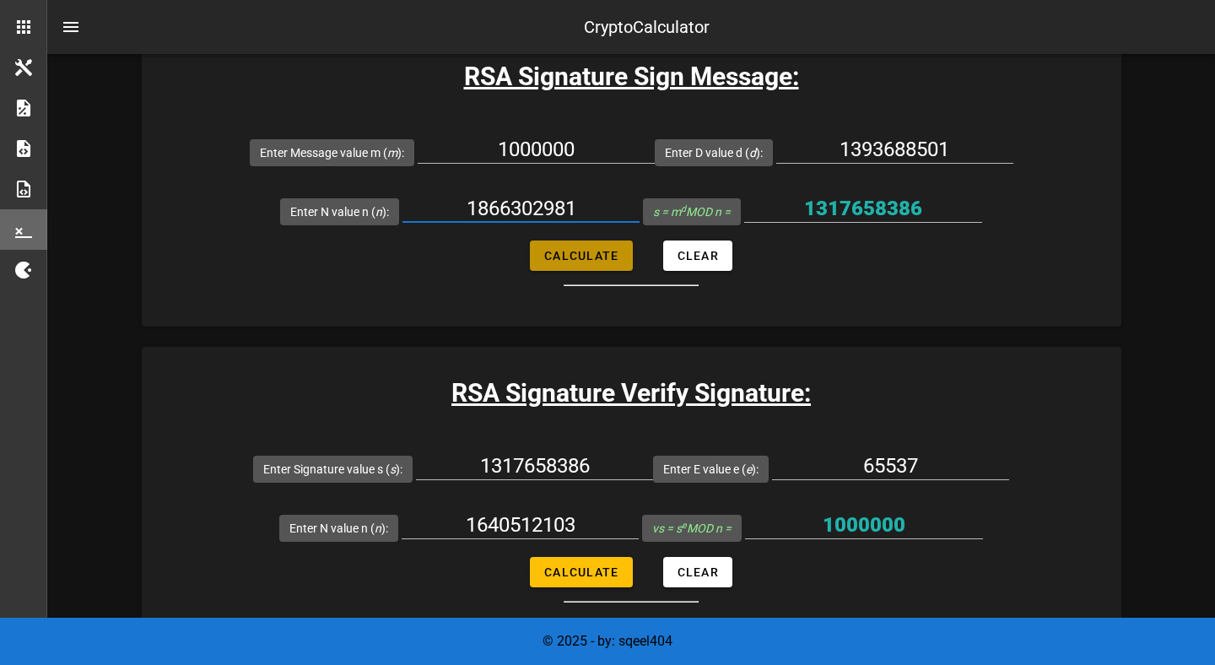
click at [571, 265] on button "Calculate" at bounding box center [581, 255] width 102 height 30
type input "1622875391"
click at [831, 206] on input "1622875391" at bounding box center [863, 208] width 238 height 27
click at [525, 461] on input "1317658386" at bounding box center [534, 465] width 237 height 27
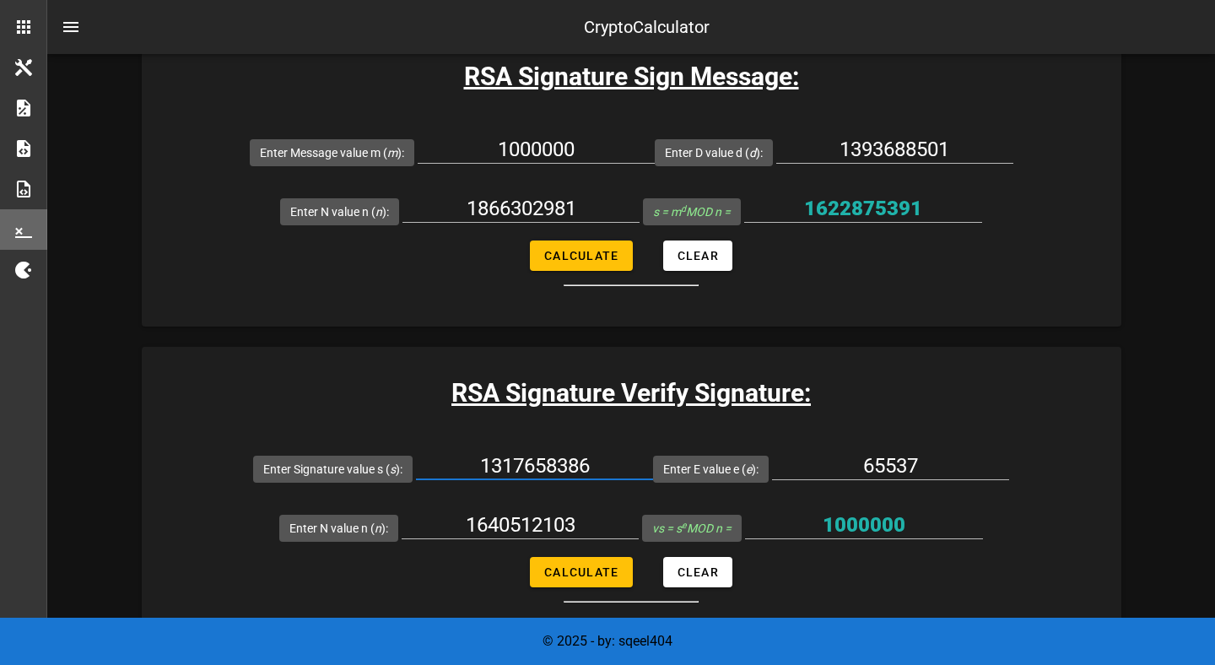
click at [525, 461] on input "1317658386" at bounding box center [534, 465] width 237 height 27
click at [874, 198] on input "1622875391" at bounding box center [863, 208] width 238 height 27
click at [545, 473] on input "1317658386" at bounding box center [534, 465] width 237 height 27
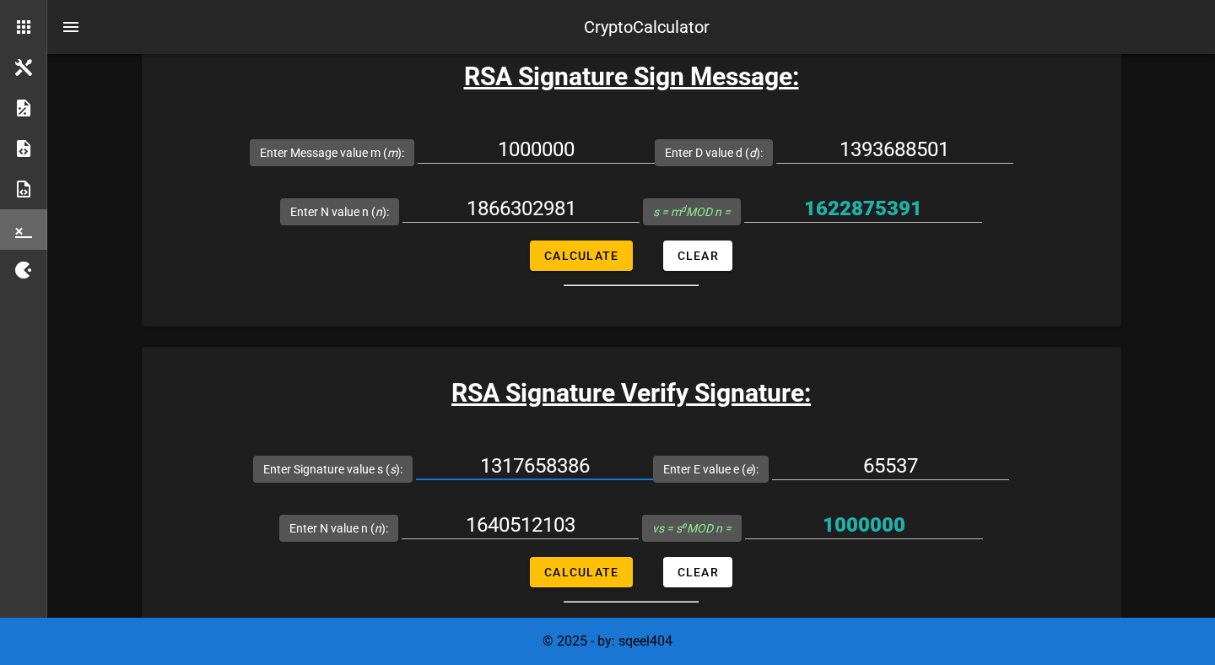
paste input "622875391"
type input "1622875391"
click at [525, 206] on input "1866302981" at bounding box center [520, 208] width 237 height 27
click at [524, 547] on div at bounding box center [519, 551] width 237 height 12
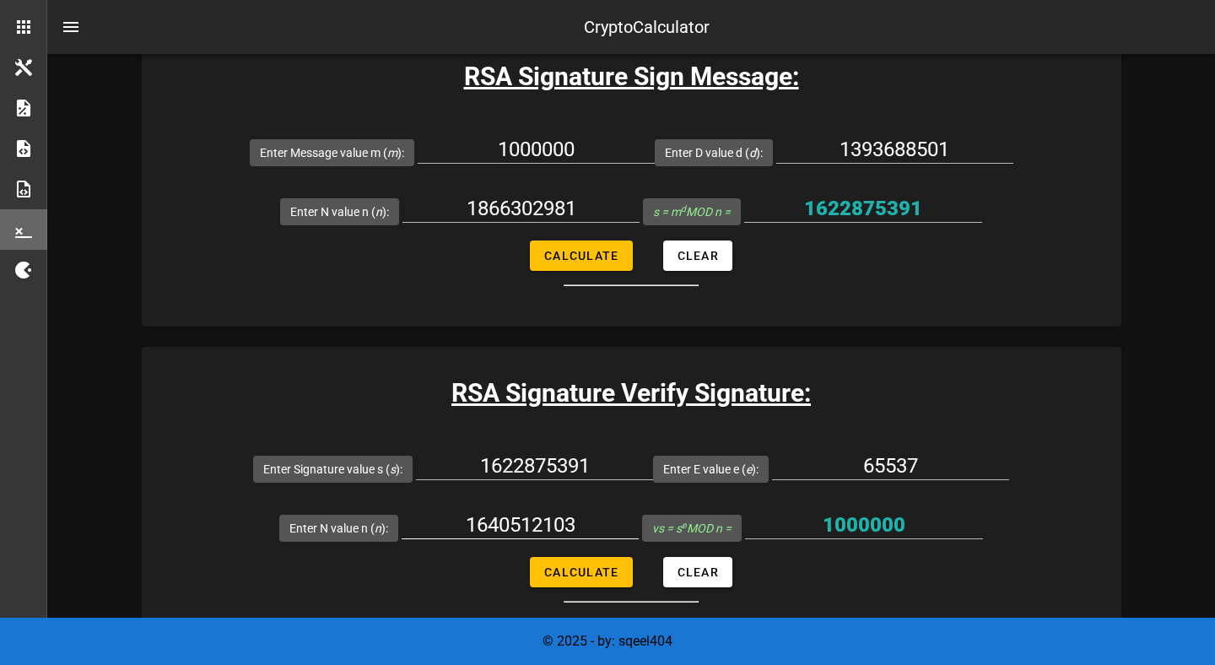
click at [524, 522] on input "1640512103" at bounding box center [519, 524] width 237 height 27
paste input "866302981"
type input "1866302981"
click at [565, 583] on button "Calculate" at bounding box center [581, 572] width 102 height 30
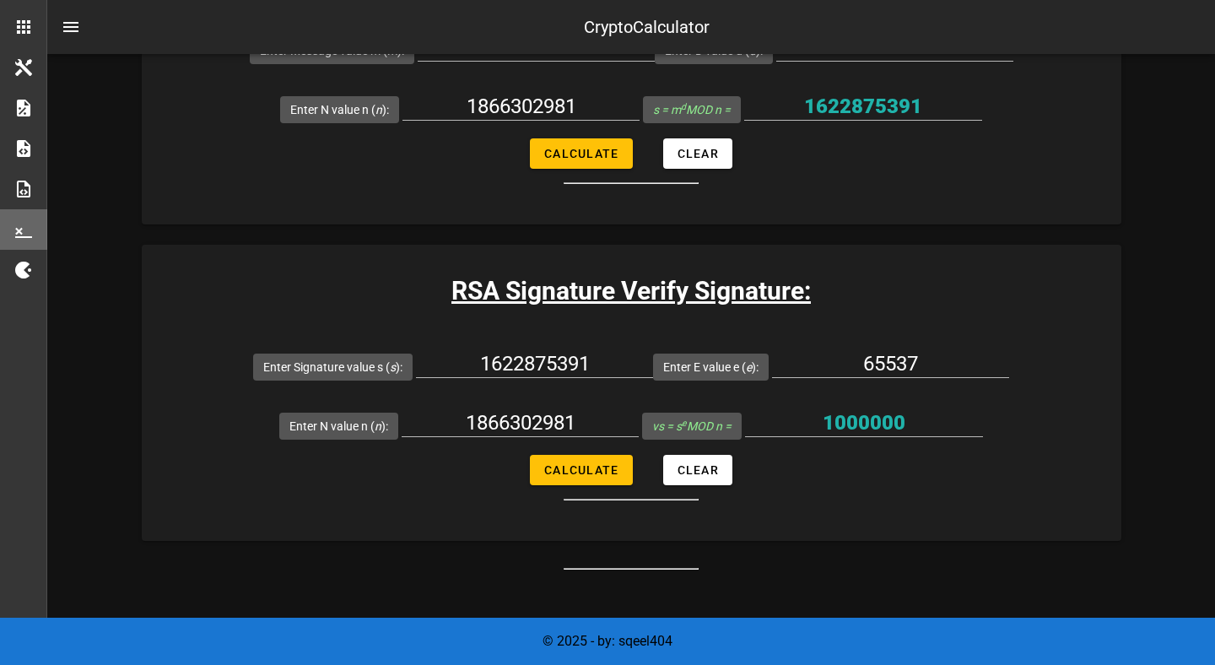
scroll to position [2745, 0]
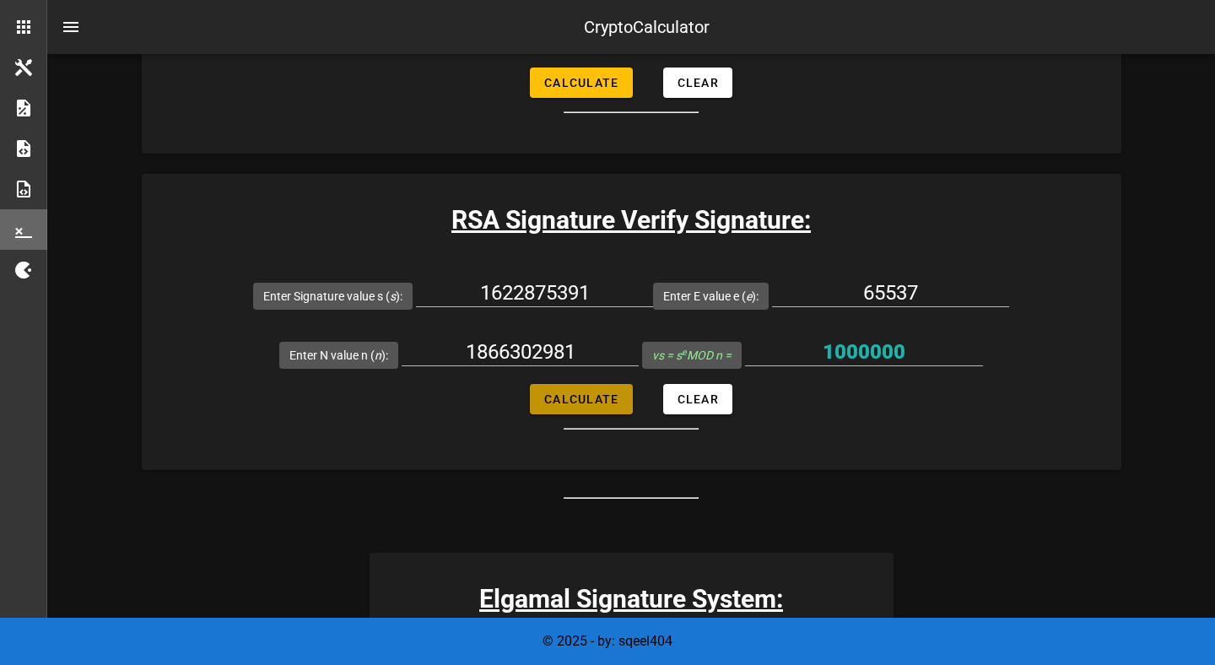
click at [577, 392] on span "Calculate" at bounding box center [580, 398] width 75 height 13
type input "1000000"
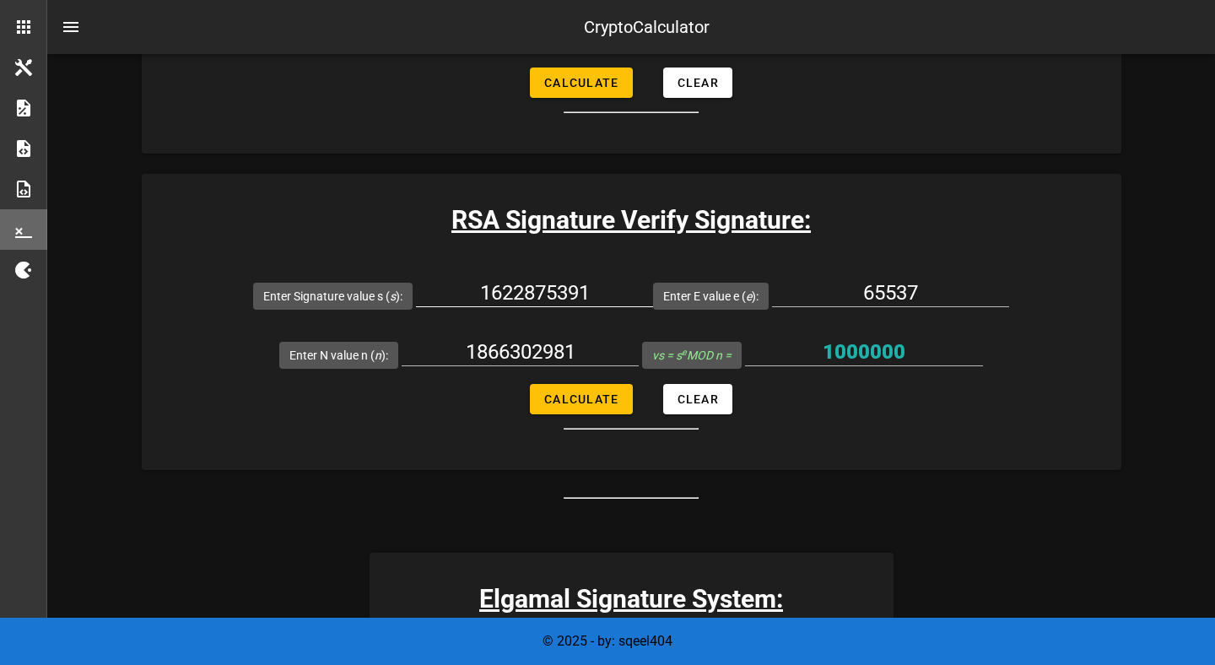
click at [570, 299] on input "1622875391" at bounding box center [534, 292] width 237 height 27
click at [848, 346] on input "1000000" at bounding box center [864, 351] width 238 height 27
click at [1009, 283] on form "Enter Signature value s ( s ): 1622875391 Enter E value e ( e ): 65537 Enter N …" at bounding box center [631, 348] width 979 height 164
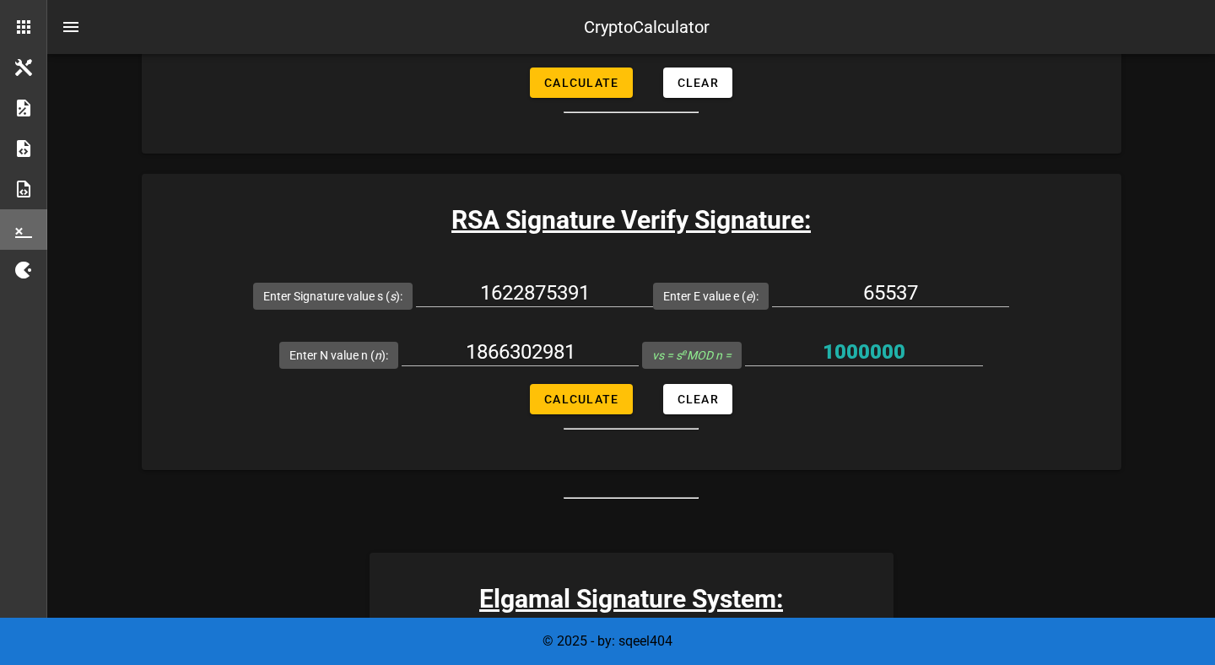
click at [523, 386] on form "Enter Signature value s ( s ): 1622875391 Enter E value e ( e ): 65537 Enter N …" at bounding box center [631, 348] width 979 height 164
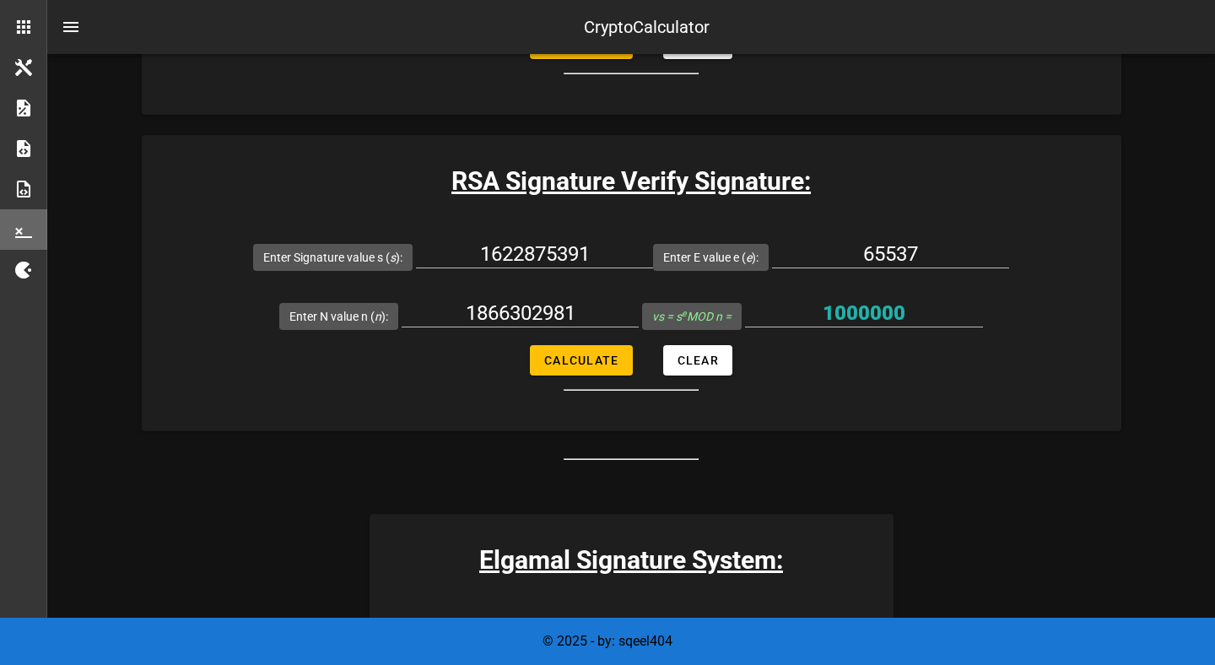
scroll to position [2780, 0]
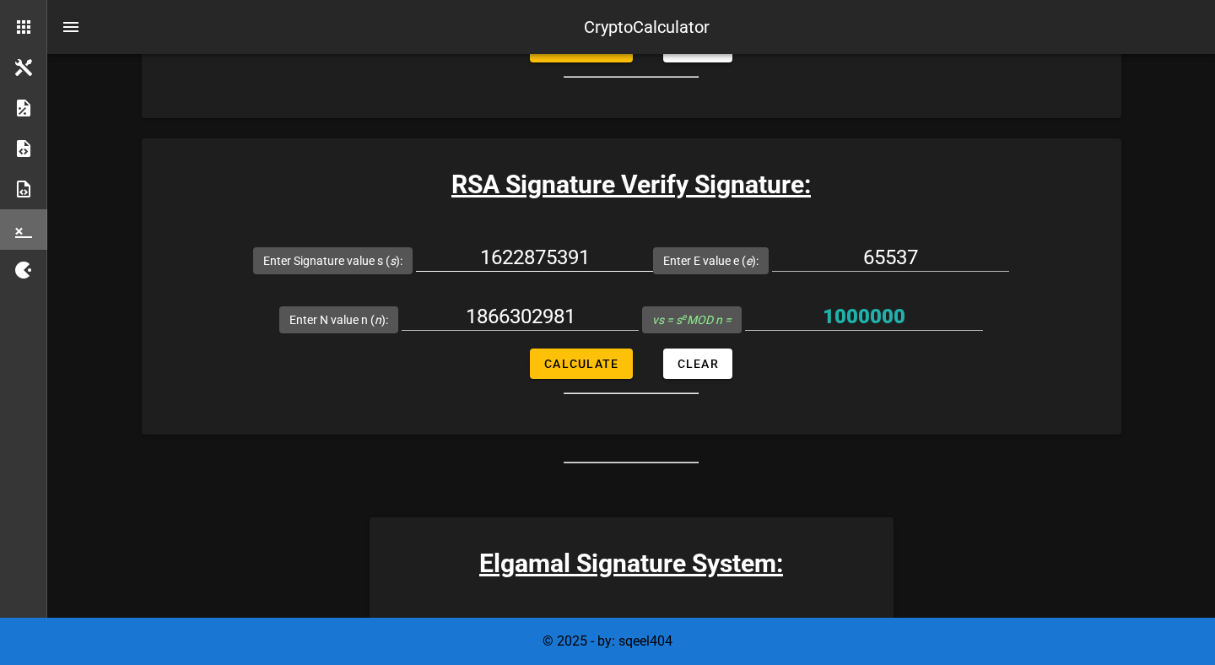
click at [530, 240] on div "1622875391" at bounding box center [534, 262] width 237 height 56
click at [530, 267] on input "1622875391" at bounding box center [534, 257] width 237 height 27
paste input "317658386"
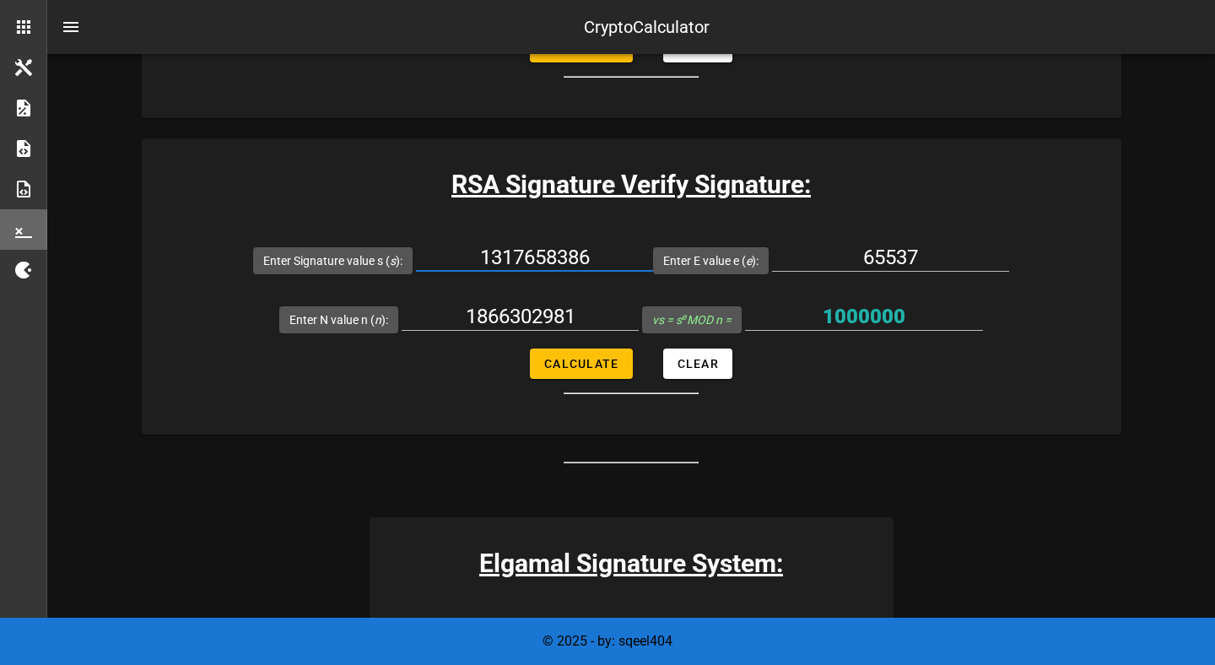
type input "1317658386"
click at [512, 317] on input "1866302981" at bounding box center [519, 316] width 237 height 27
paste input "640512103"
type input "1640512103"
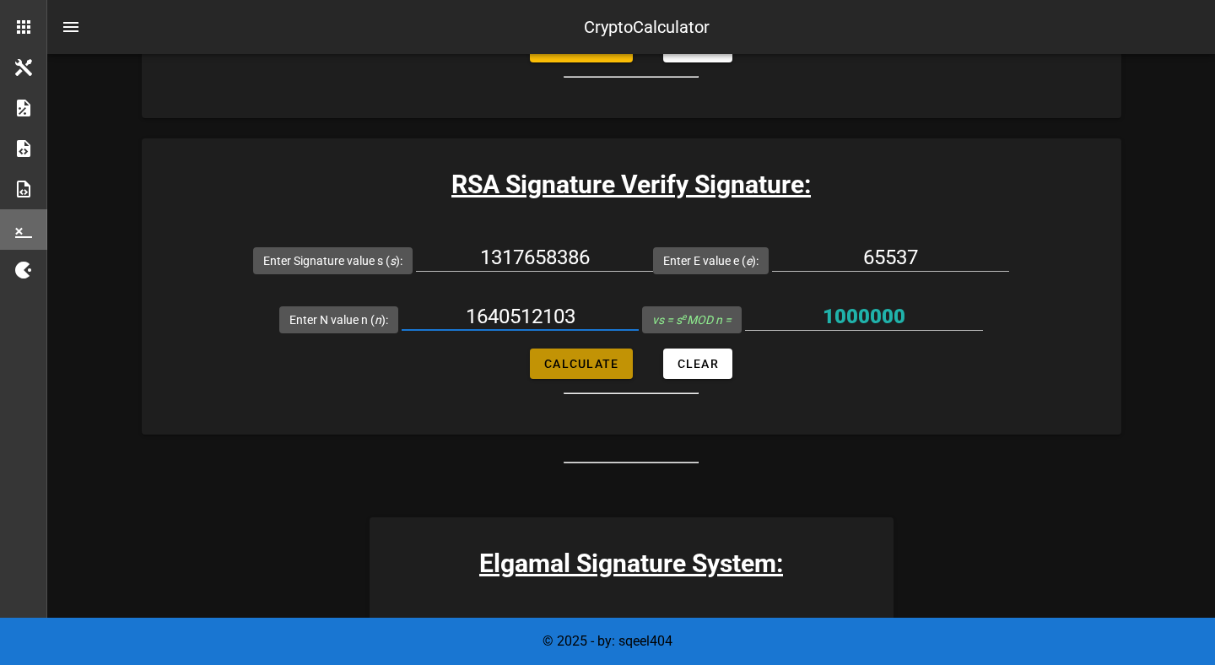
click at [569, 376] on button "Calculate" at bounding box center [581, 363] width 102 height 30
type input "1000000"
